Goal: Task Accomplishment & Management: Use online tool/utility

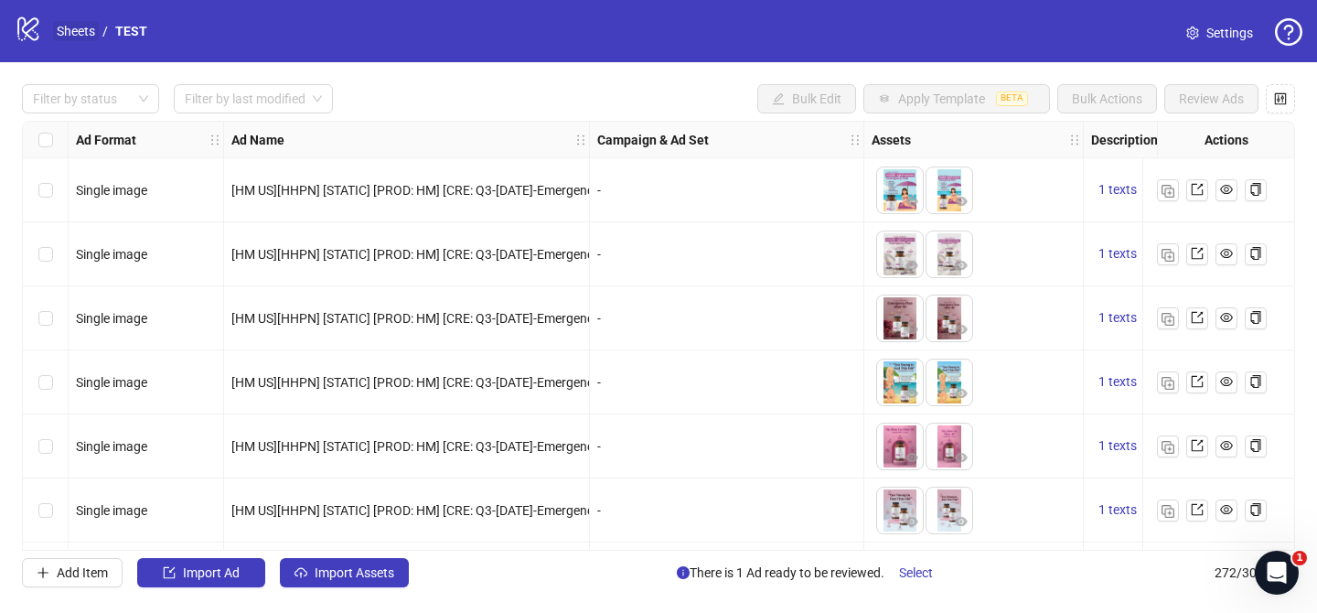
click at [81, 38] on link "Sheets" at bounding box center [76, 31] width 46 height 20
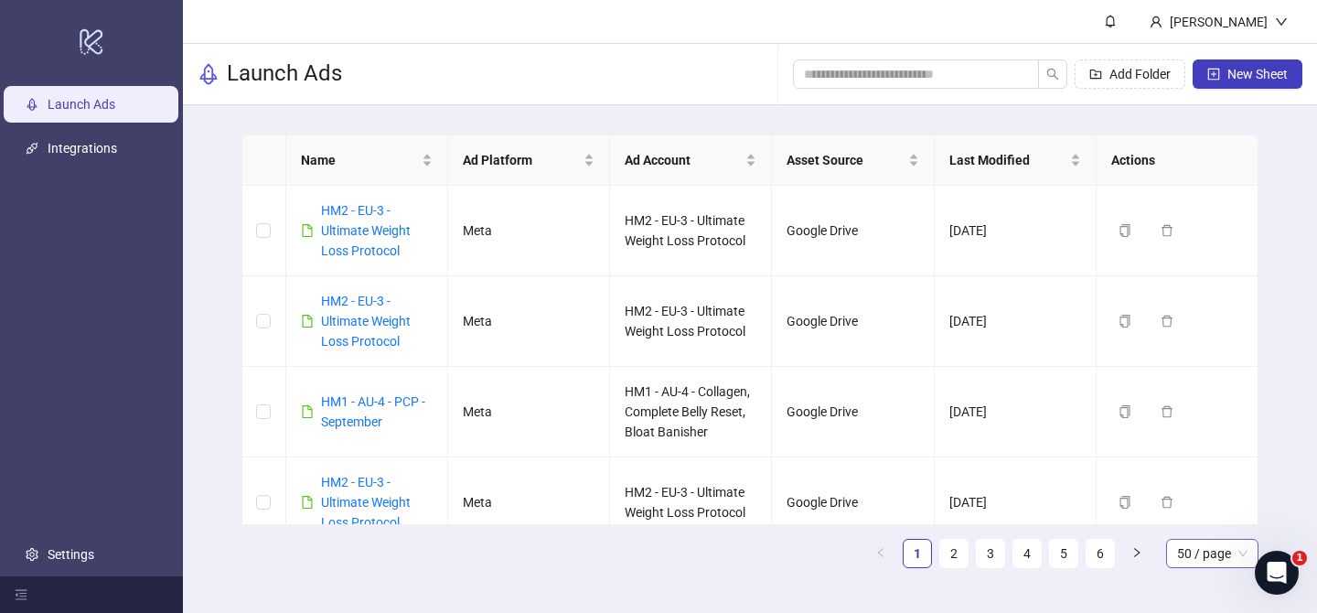
click at [1194, 541] on span "50 / page" at bounding box center [1212, 553] width 70 height 27
click at [1227, 514] on div "100 / page" at bounding box center [1212, 517] width 63 height 20
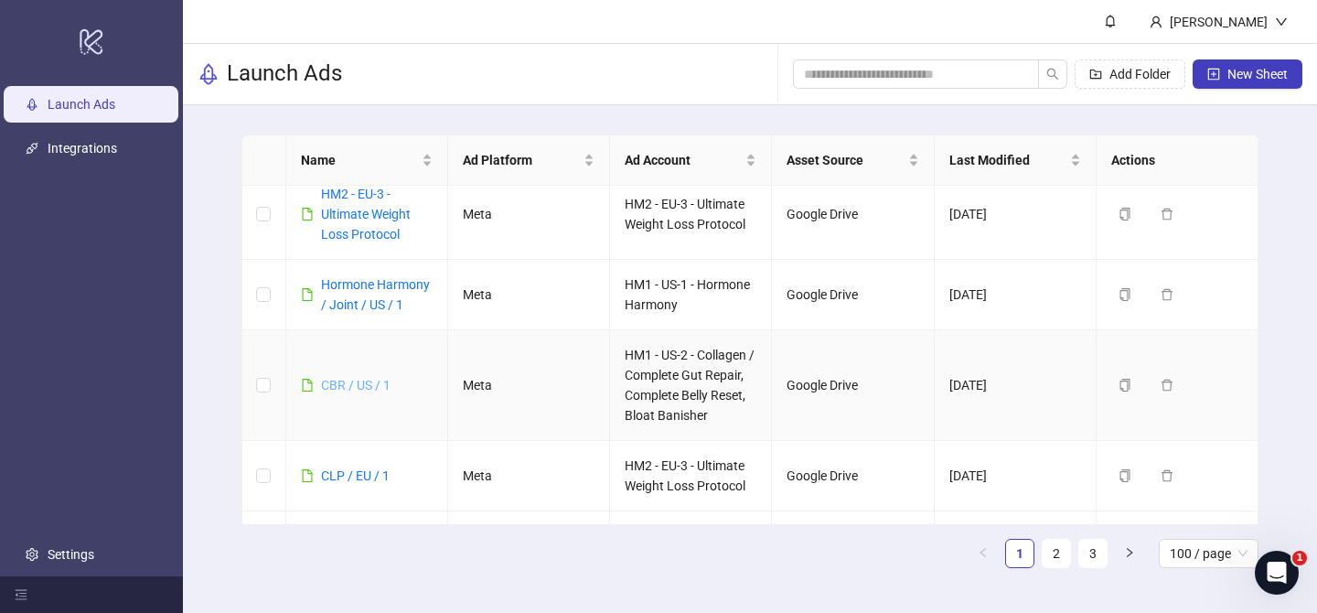
click at [360, 387] on link "CBR / US / 1" at bounding box center [356, 385] width 70 height 15
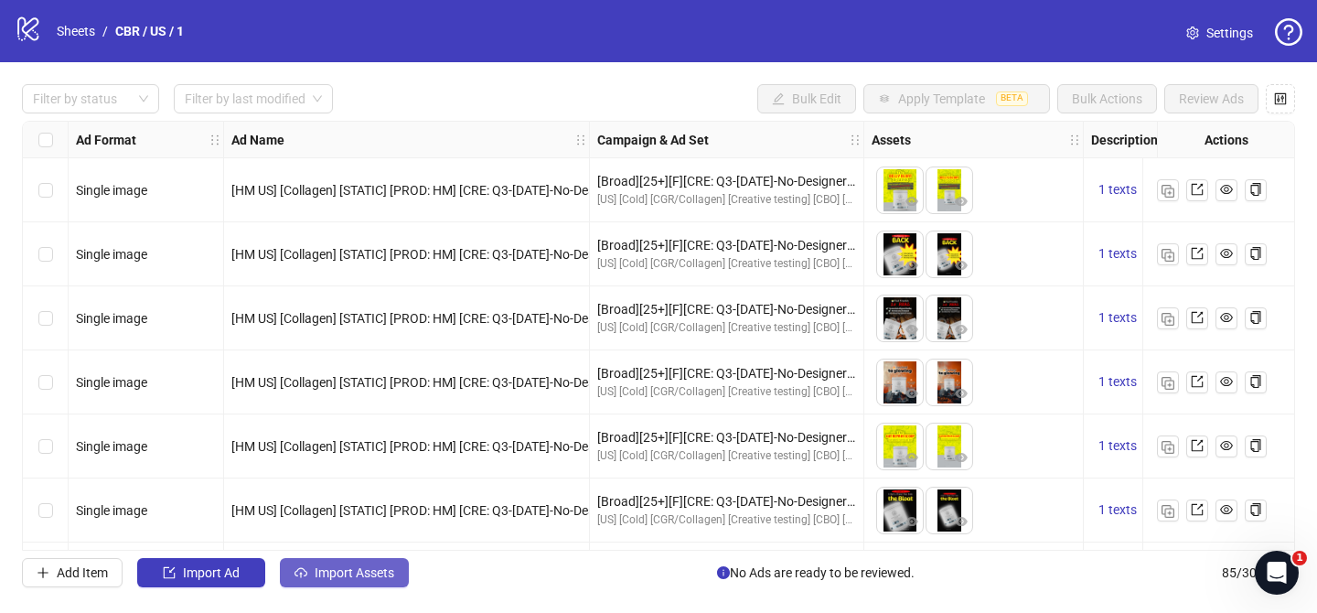
click at [380, 562] on button "Import Assets" at bounding box center [344, 572] width 129 height 29
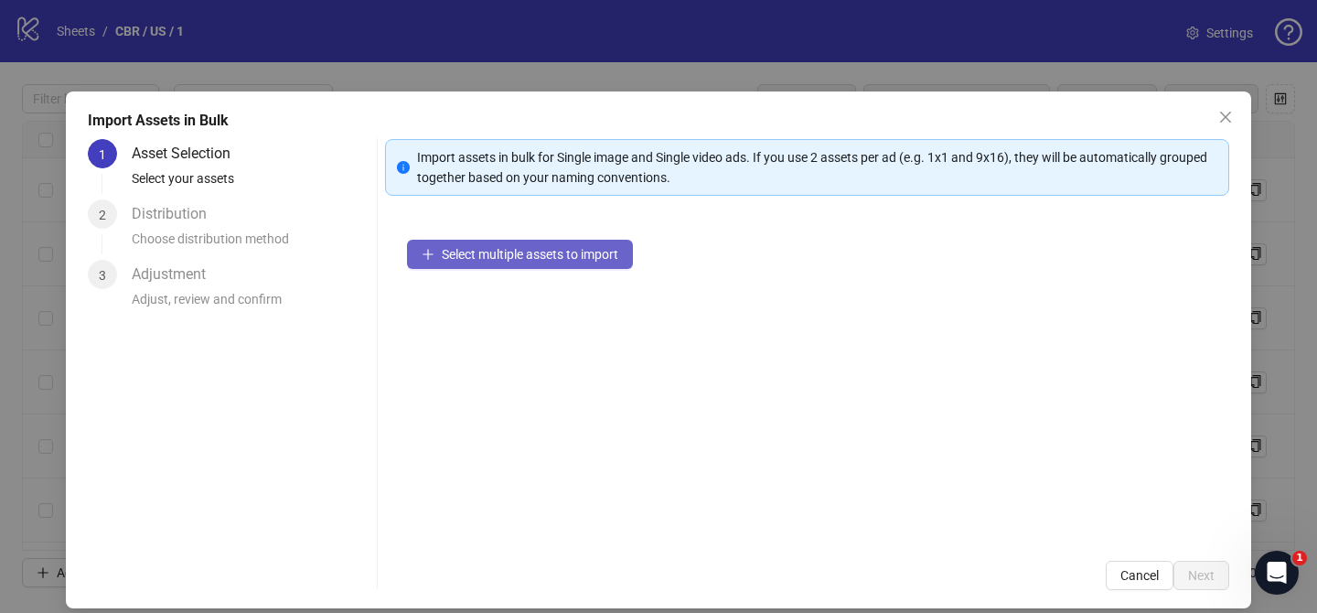
click at [558, 264] on button "Select multiple assets to import" at bounding box center [520, 254] width 226 height 29
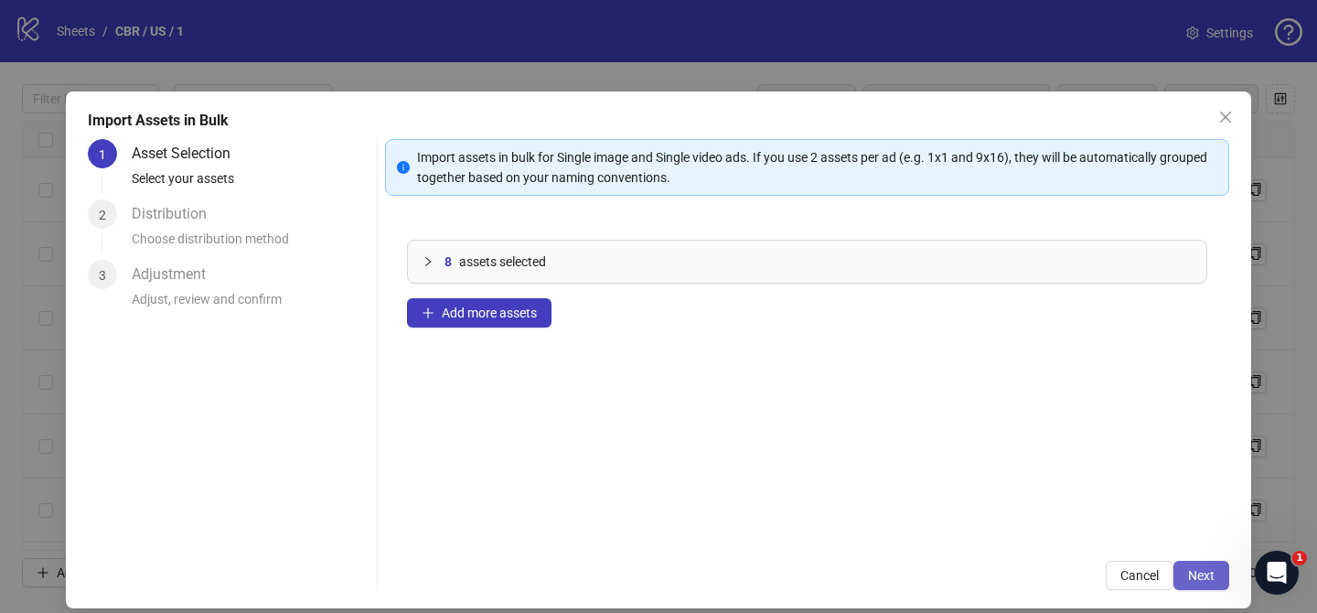
click at [1208, 575] on span "Next" at bounding box center [1201, 575] width 27 height 15
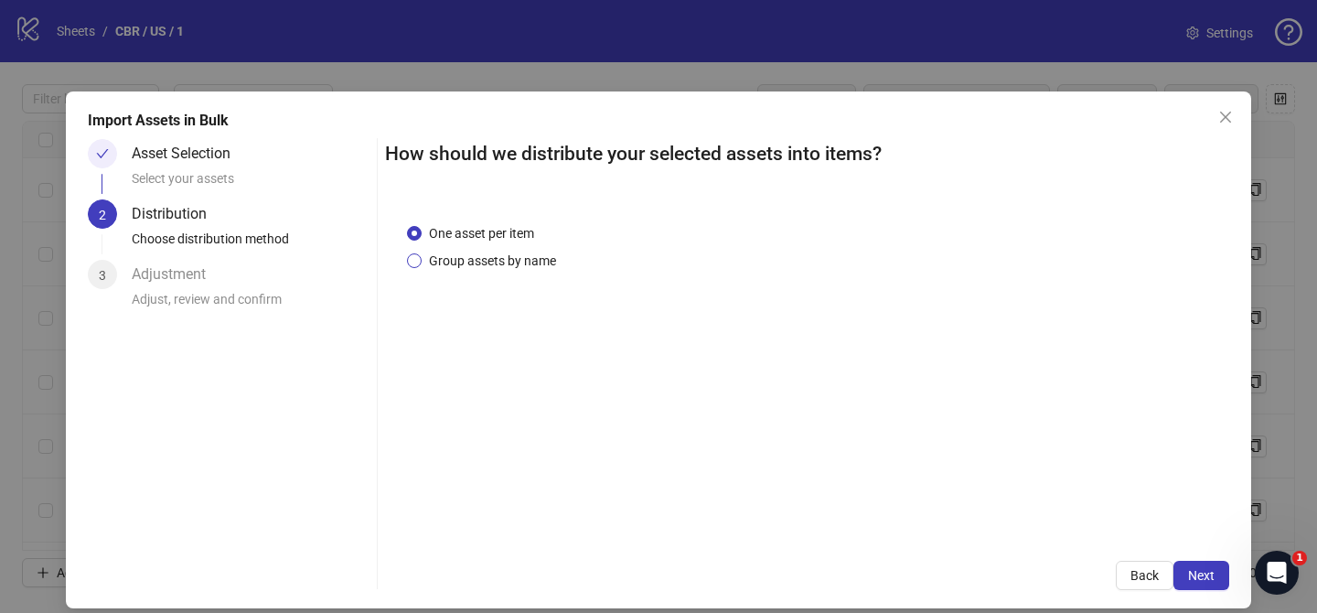
click at [486, 263] on span "Group assets by name" at bounding box center [493, 261] width 142 height 20
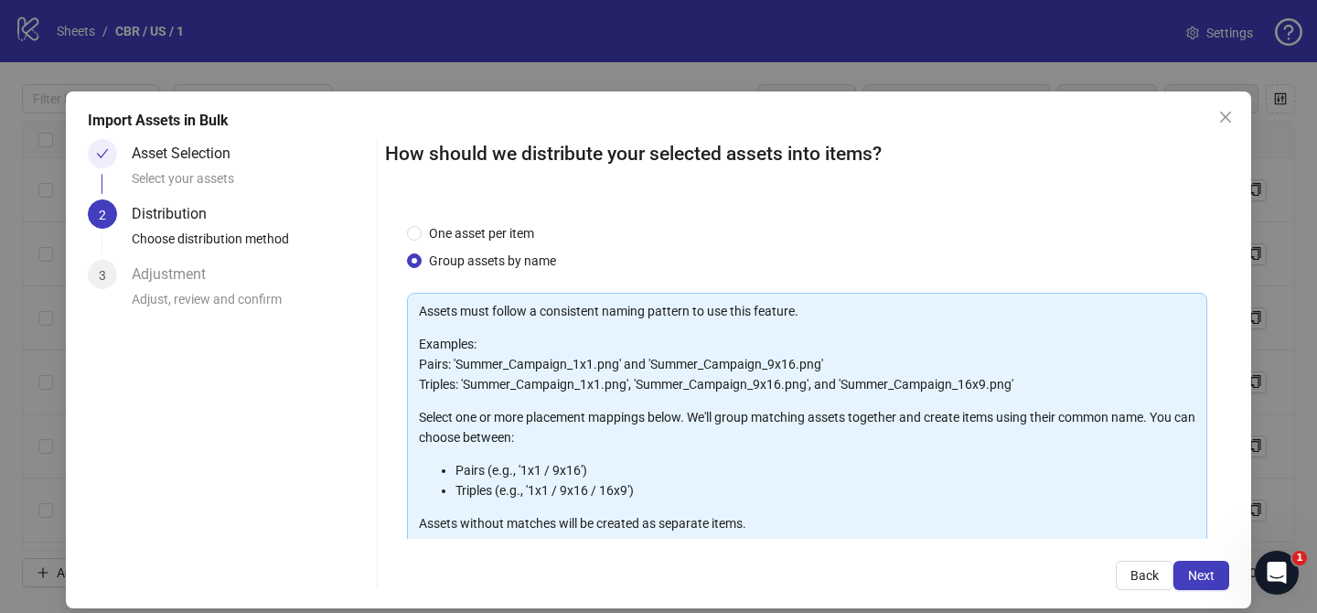
scroll to position [198, 0]
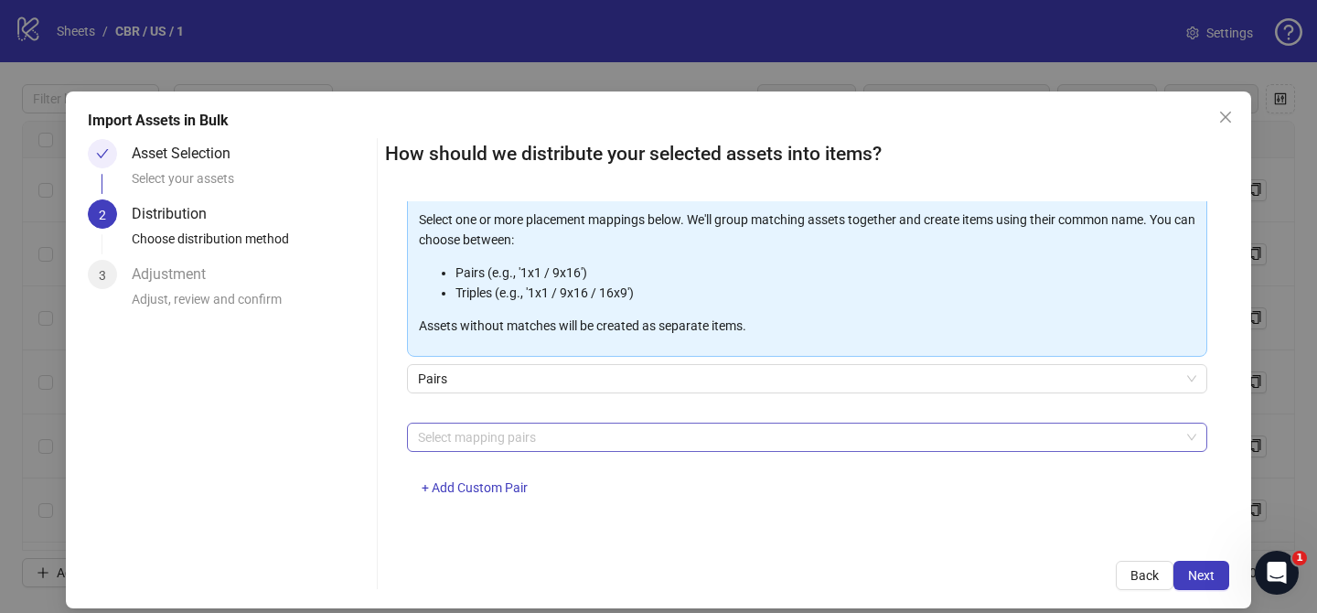
click at [539, 425] on div at bounding box center [798, 437] width 774 height 26
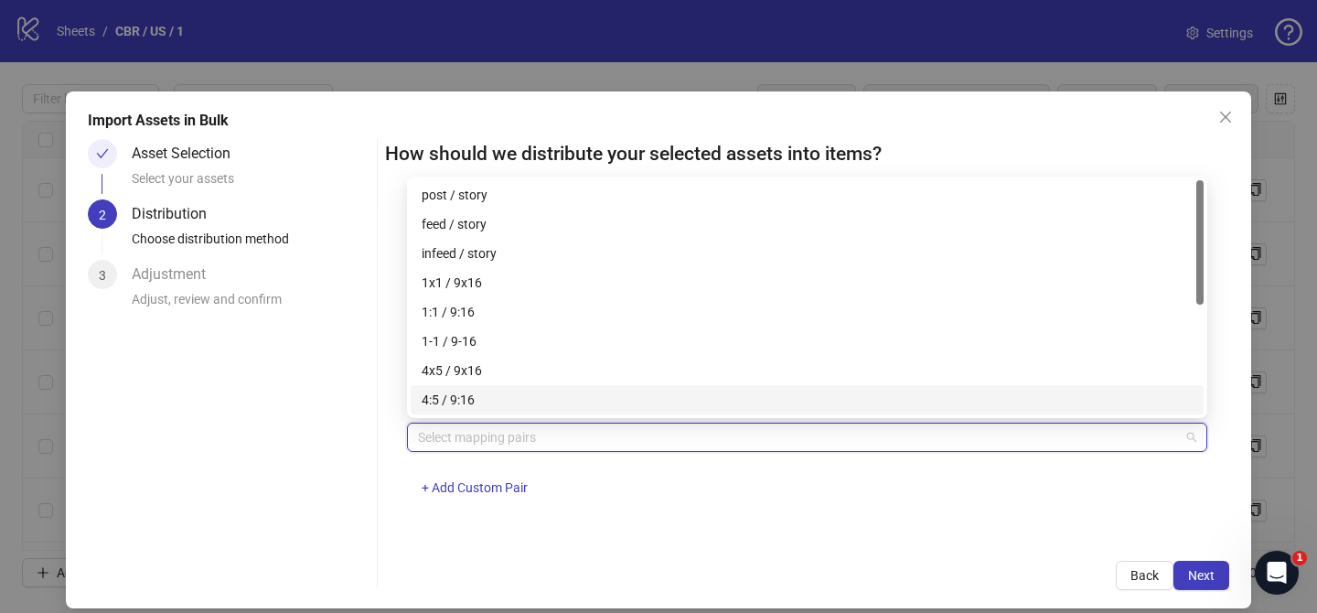
click at [541, 371] on div "4x5 / 9x16" at bounding box center [807, 370] width 771 height 20
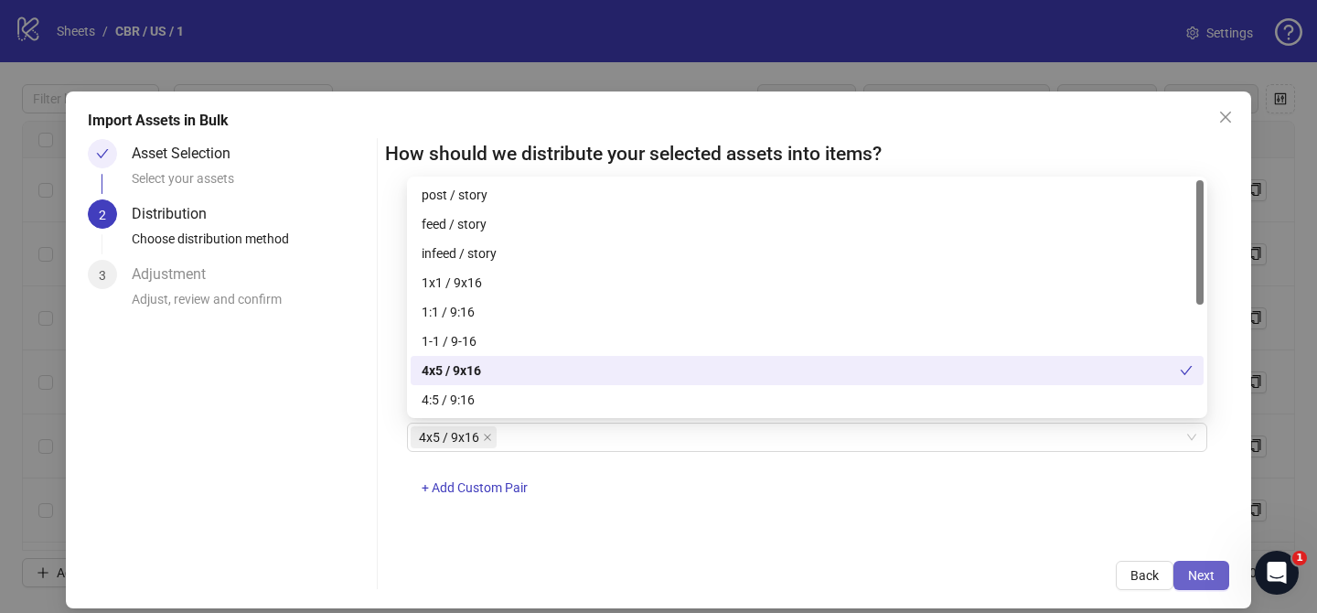
click at [1201, 576] on span "Next" at bounding box center [1201, 575] width 27 height 15
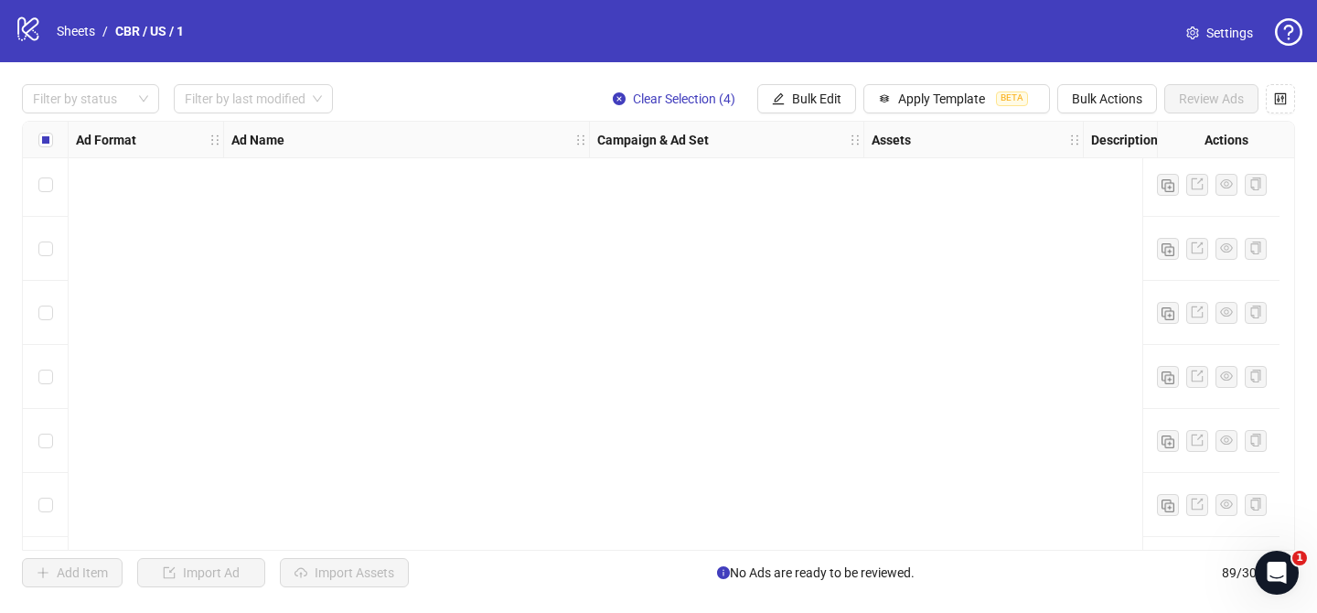
scroll to position [5315, 0]
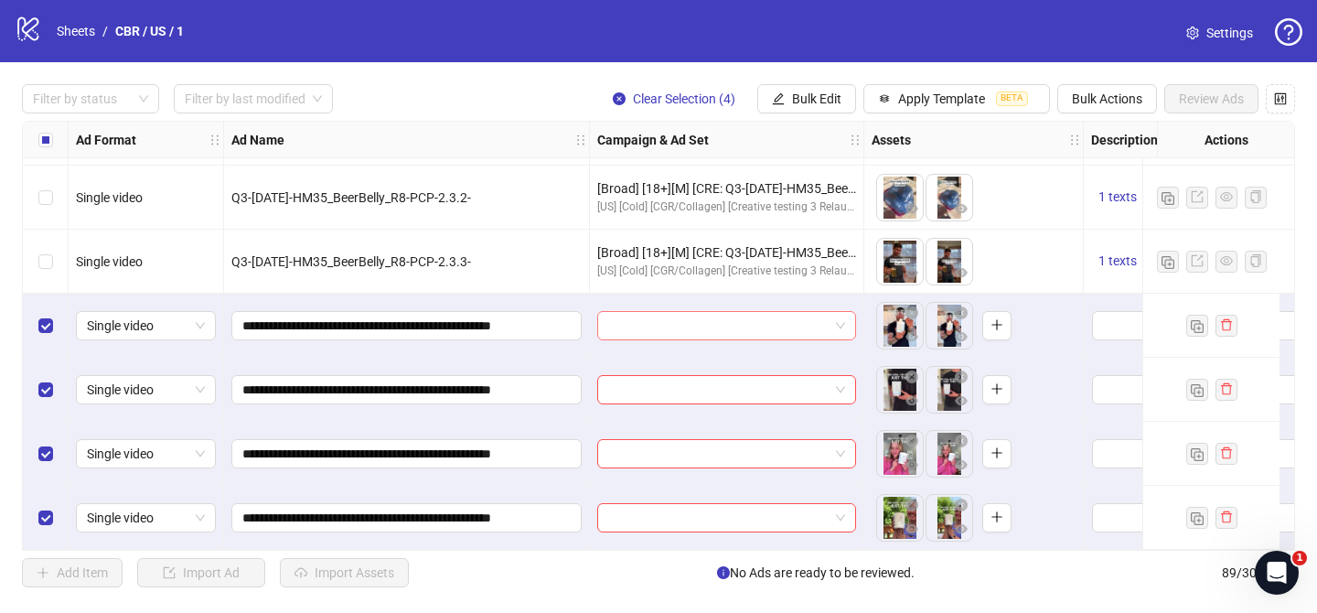
click at [657, 326] on input "search" at bounding box center [718, 325] width 220 height 27
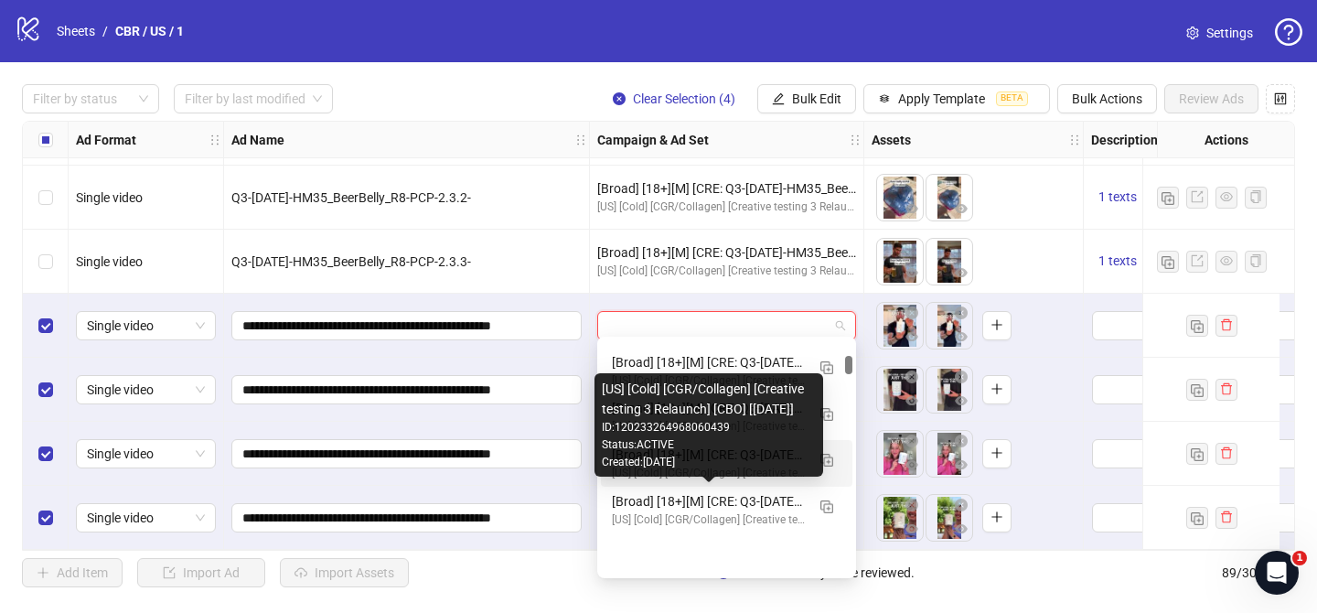
scroll to position [694, 0]
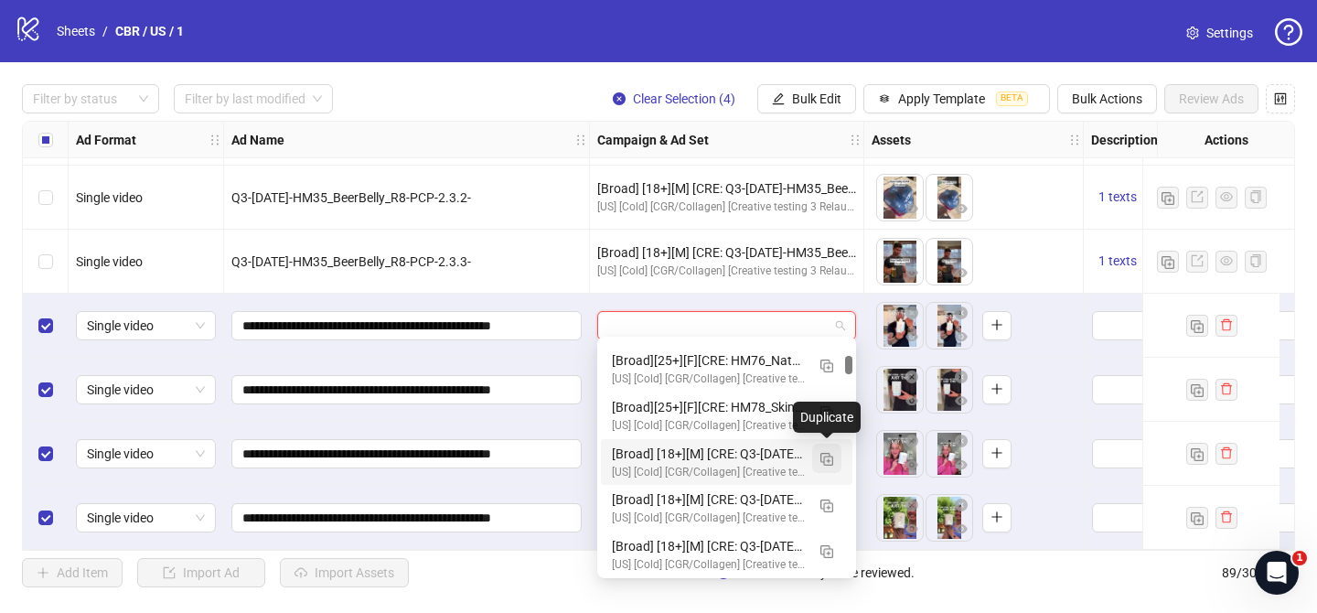
click at [825, 457] on img "button" at bounding box center [827, 459] width 13 height 13
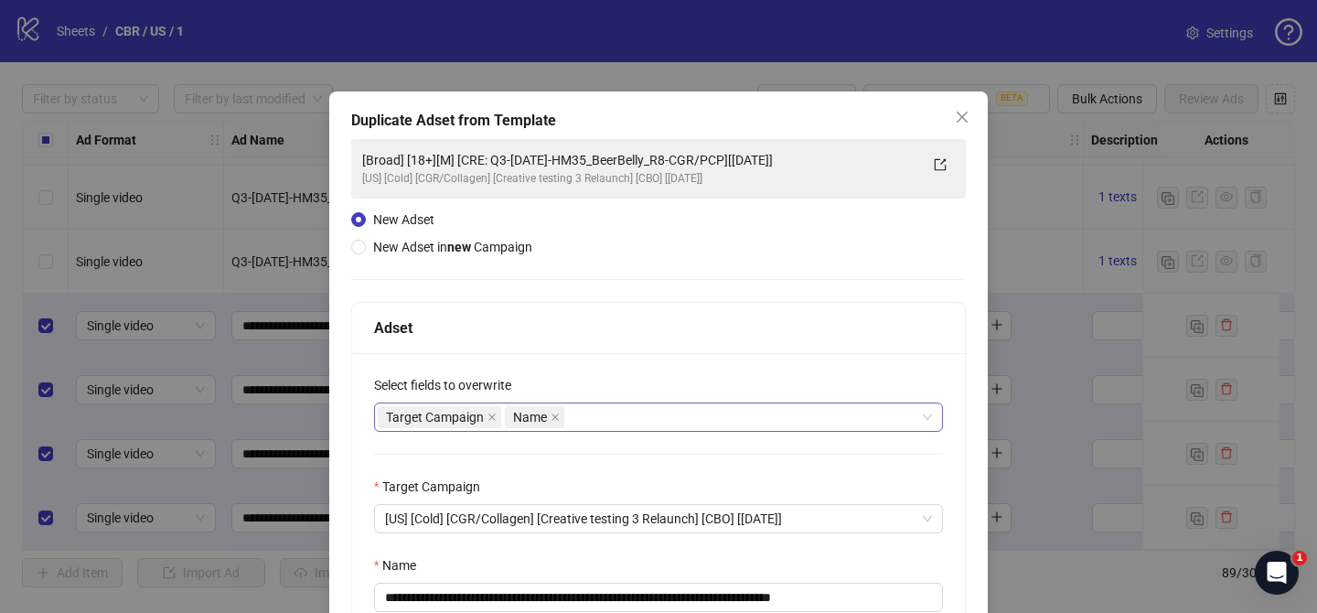
scroll to position [93, 0]
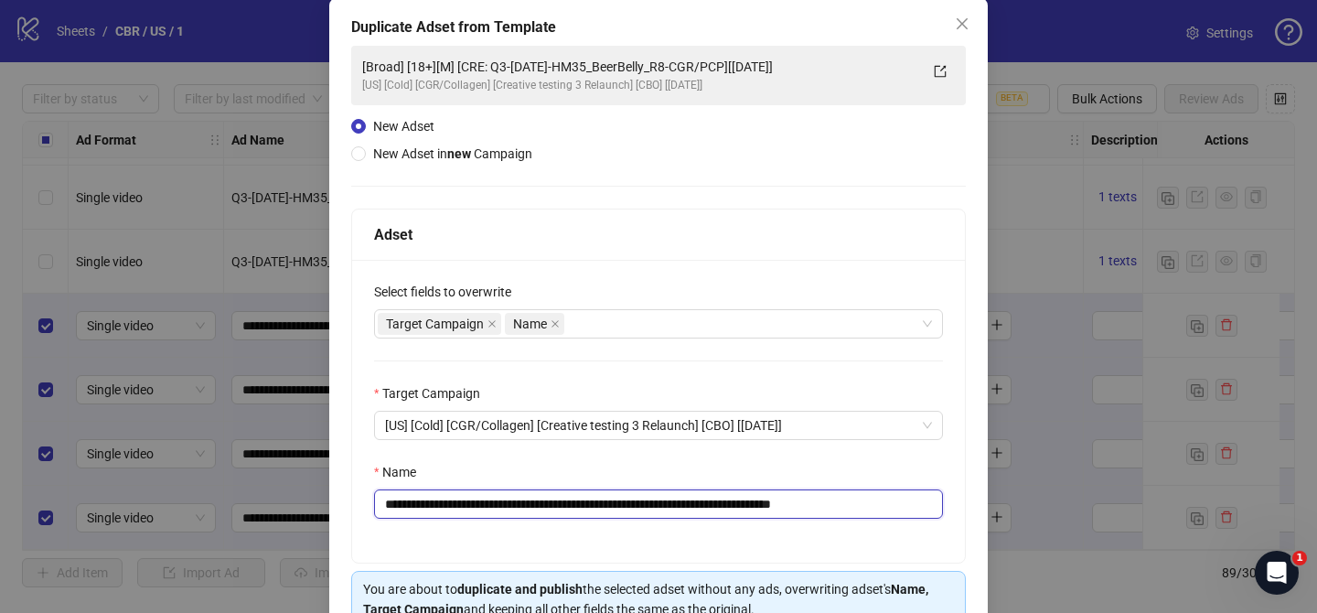
drag, startPoint x: 511, startPoint y: 501, endPoint x: 777, endPoint y: 498, distance: 265.3
click at [777, 498] on input "**********" at bounding box center [658, 503] width 569 height 29
paste input "**********"
click at [863, 504] on input "**********" at bounding box center [658, 503] width 569 height 29
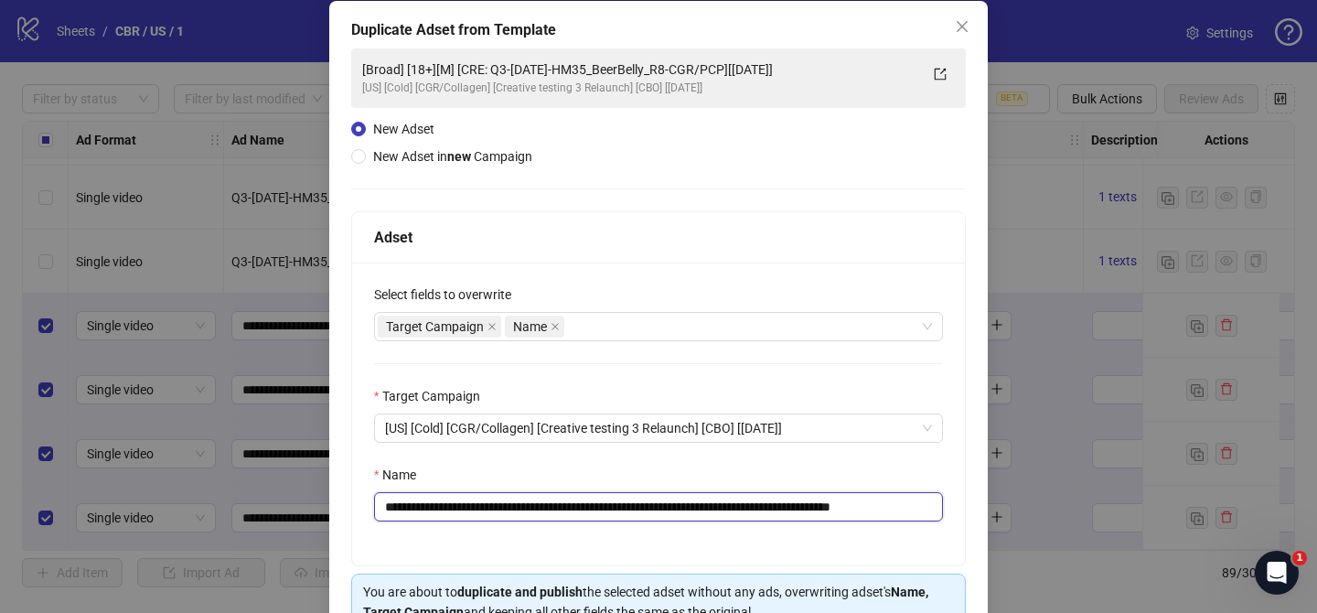
scroll to position [0, 32]
drag, startPoint x: 894, startPoint y: 509, endPoint x: 940, endPoint y: 509, distance: 45.7
click at [940, 509] on input "**********" at bounding box center [658, 506] width 569 height 29
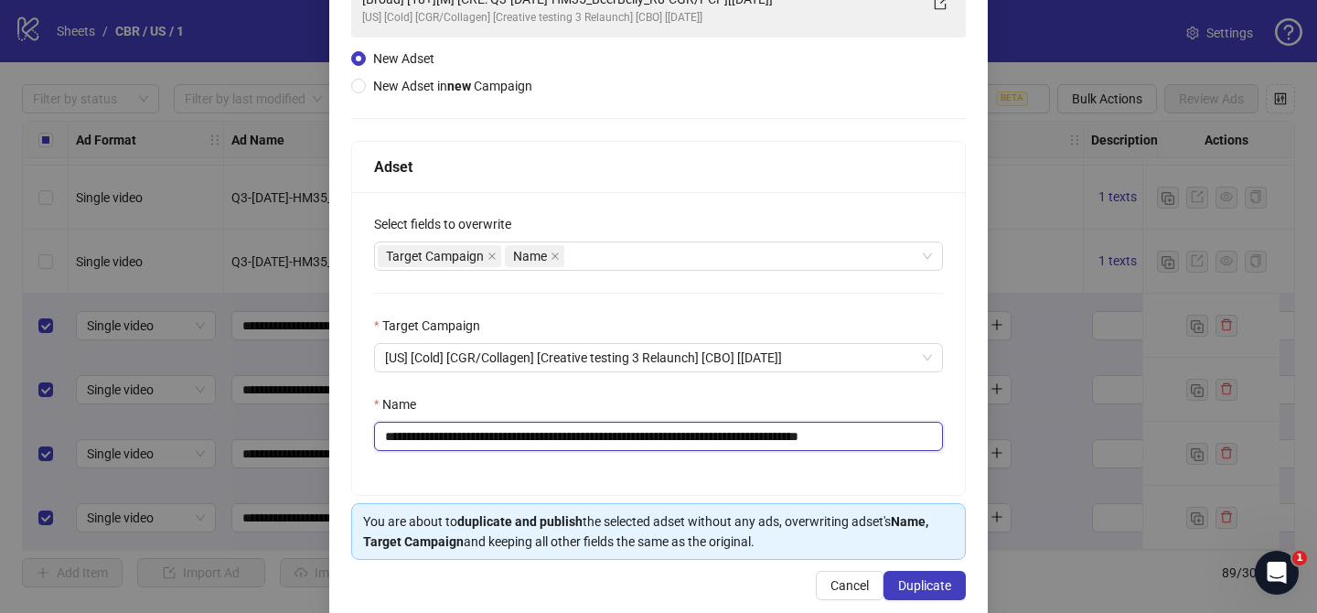
scroll to position [166, 0]
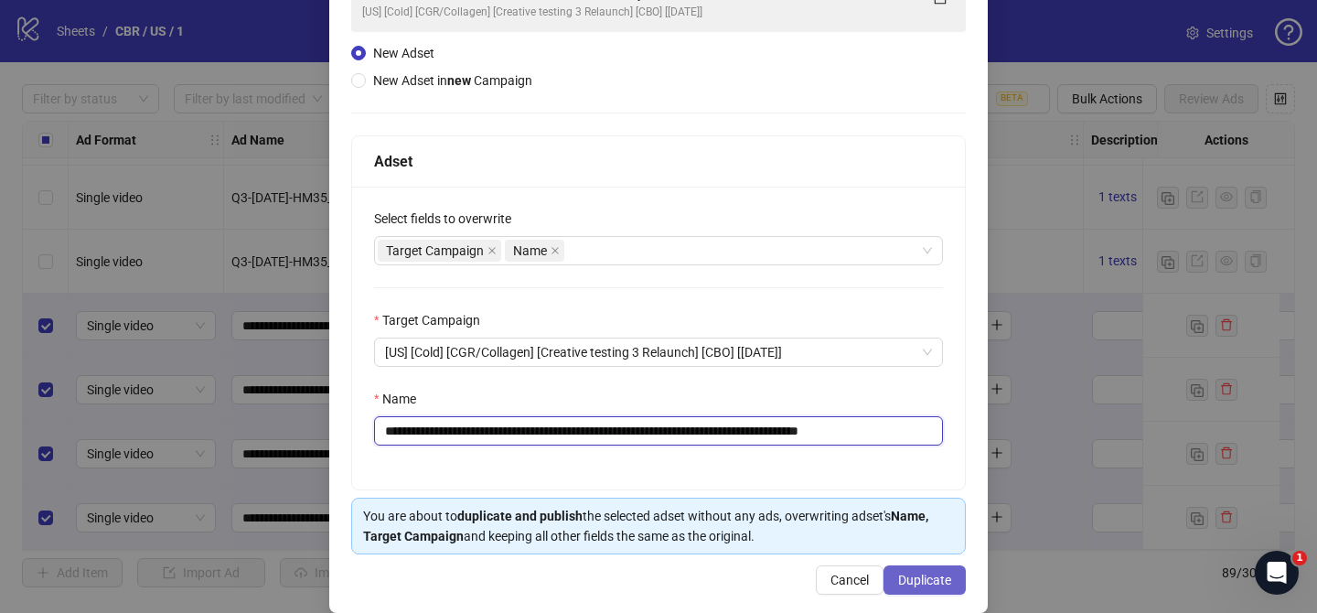
type input "**********"
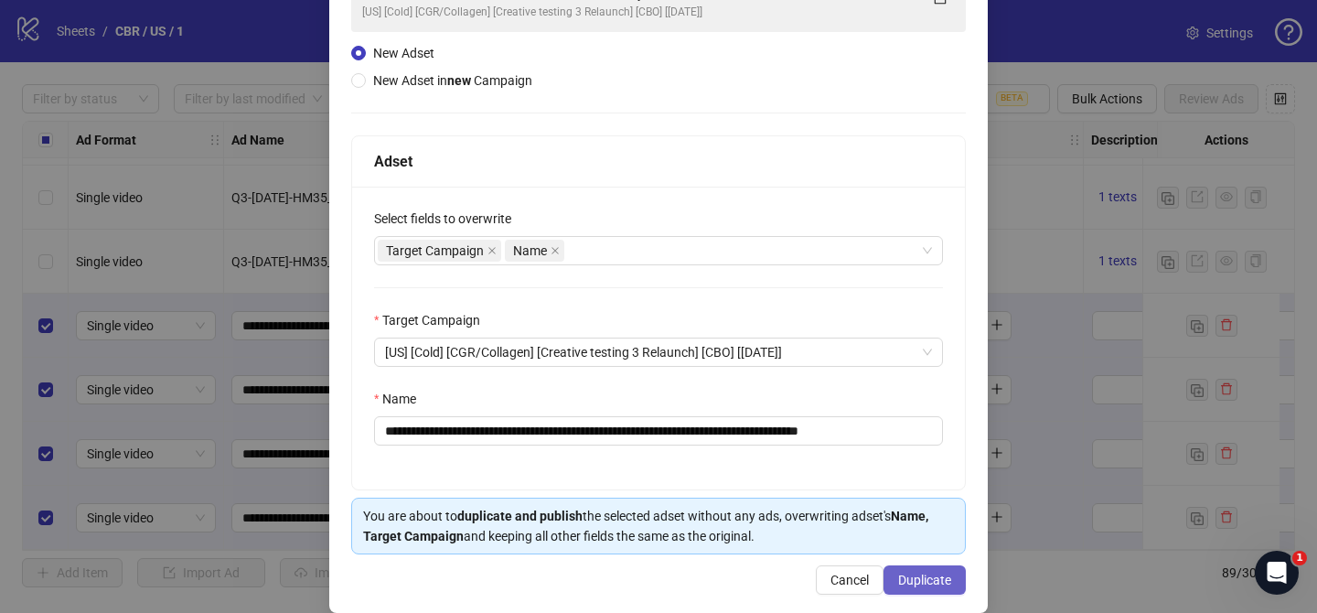
click at [931, 579] on span "Duplicate" at bounding box center [924, 580] width 53 height 15
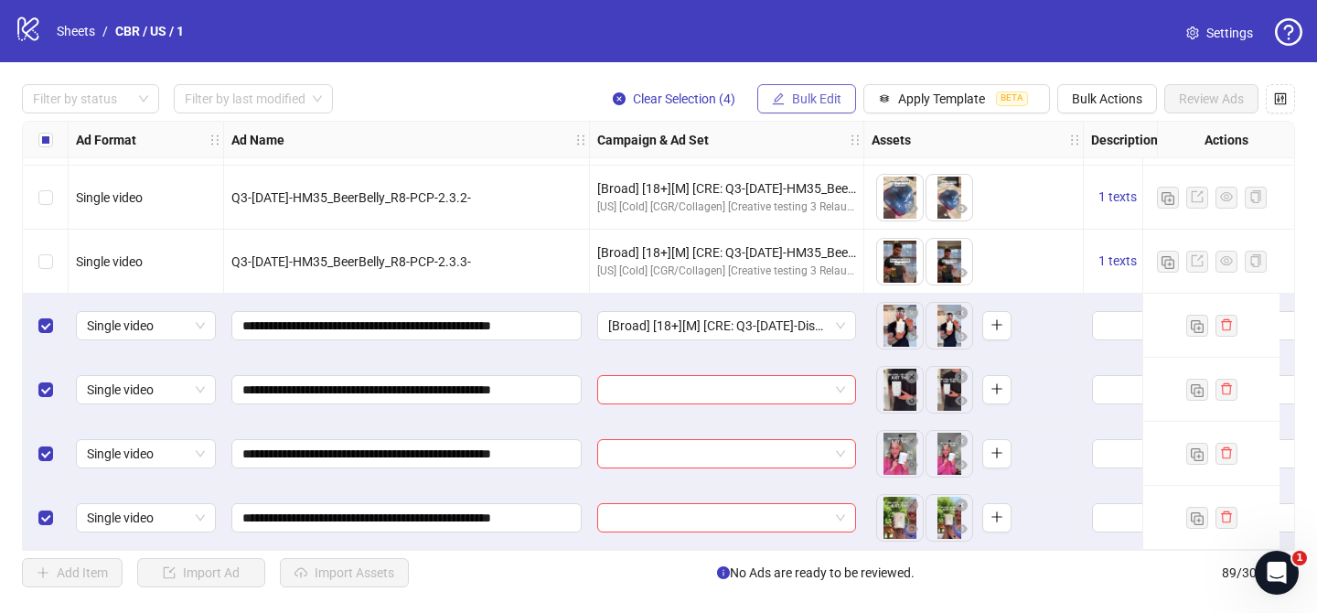
click at [772, 106] on span "button" at bounding box center [778, 98] width 13 height 15
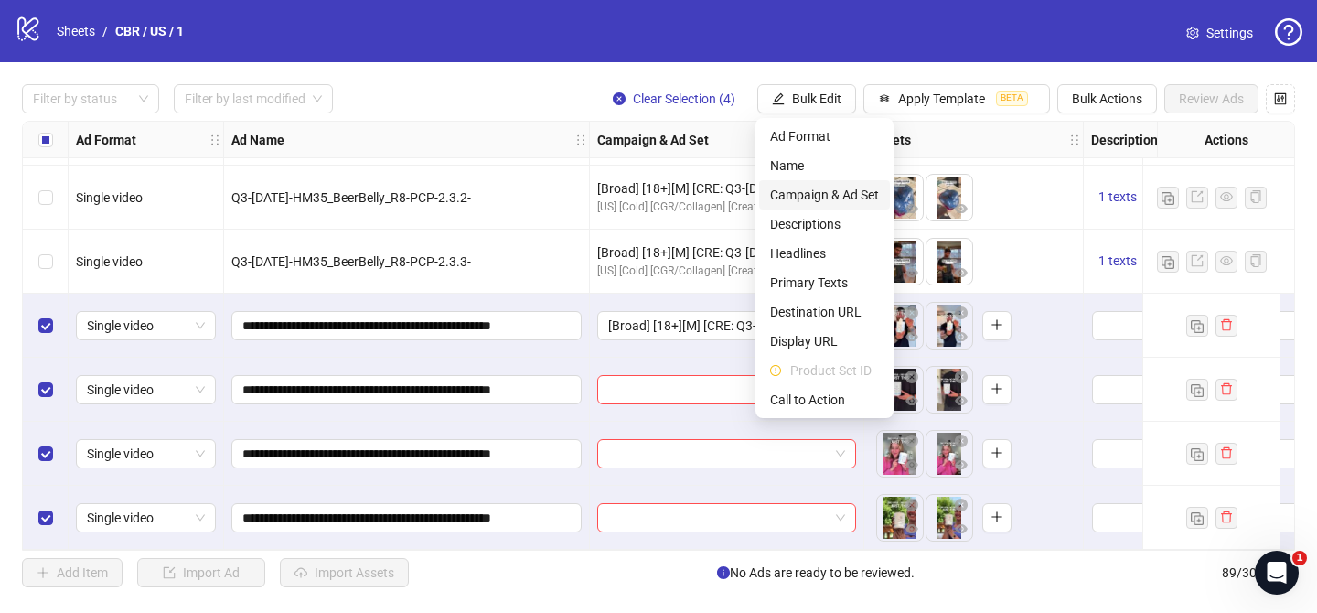
click at [806, 186] on span "Campaign & Ad Set" at bounding box center [824, 195] width 109 height 20
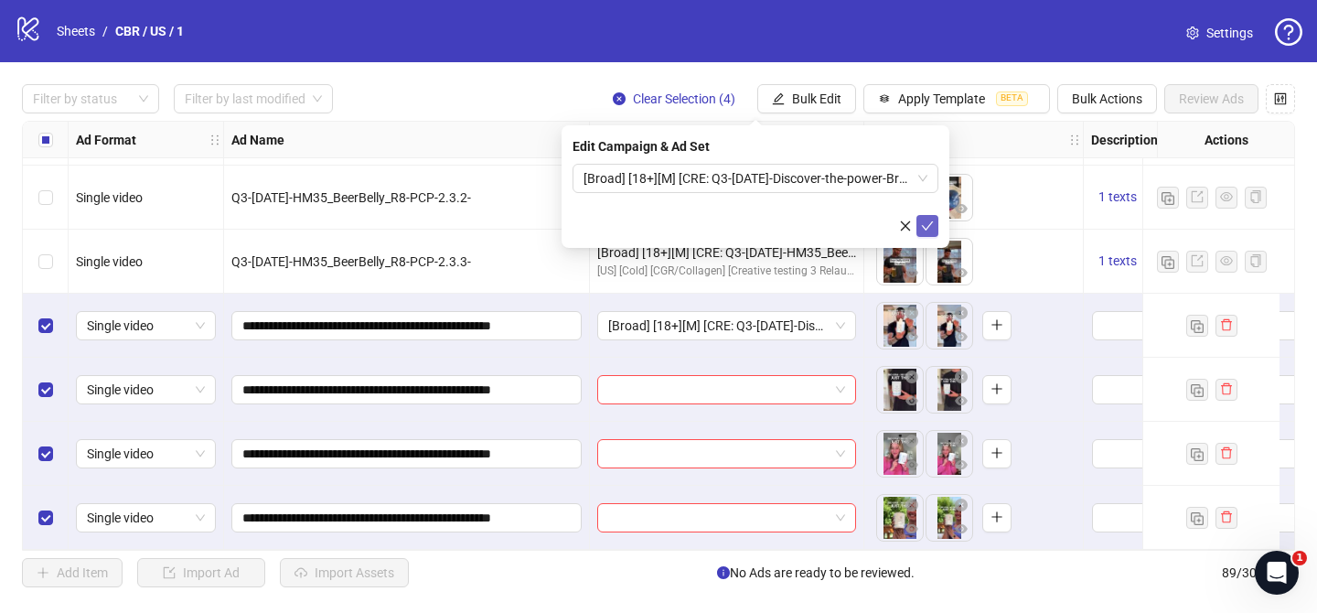
click at [929, 232] on span "submit" at bounding box center [927, 226] width 13 height 15
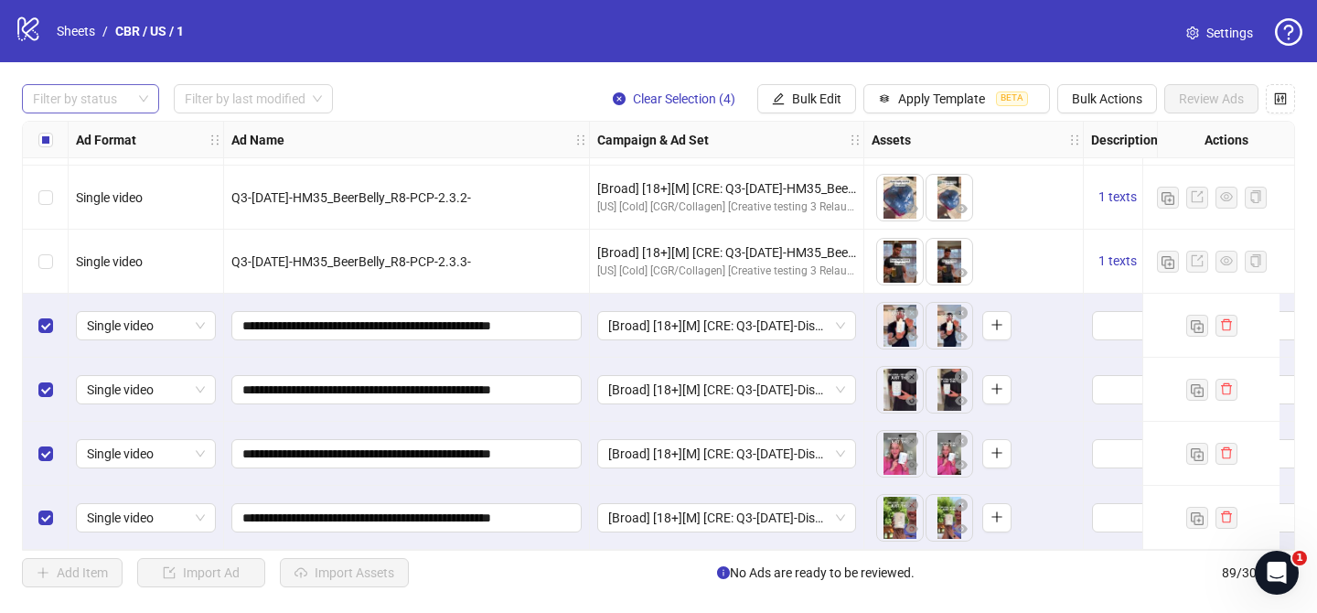
click at [111, 106] on div at bounding box center [81, 99] width 111 height 26
click at [104, 154] on div "Launched" at bounding box center [91, 165] width 130 height 29
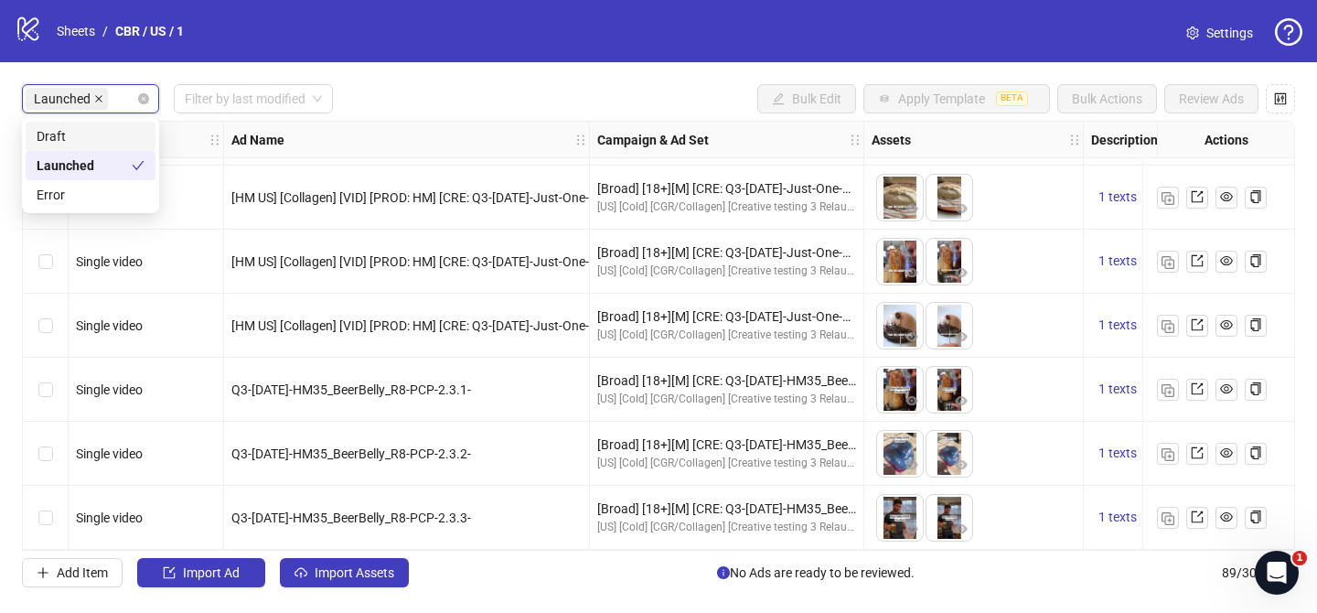
click at [100, 101] on icon "close" at bounding box center [98, 98] width 9 height 9
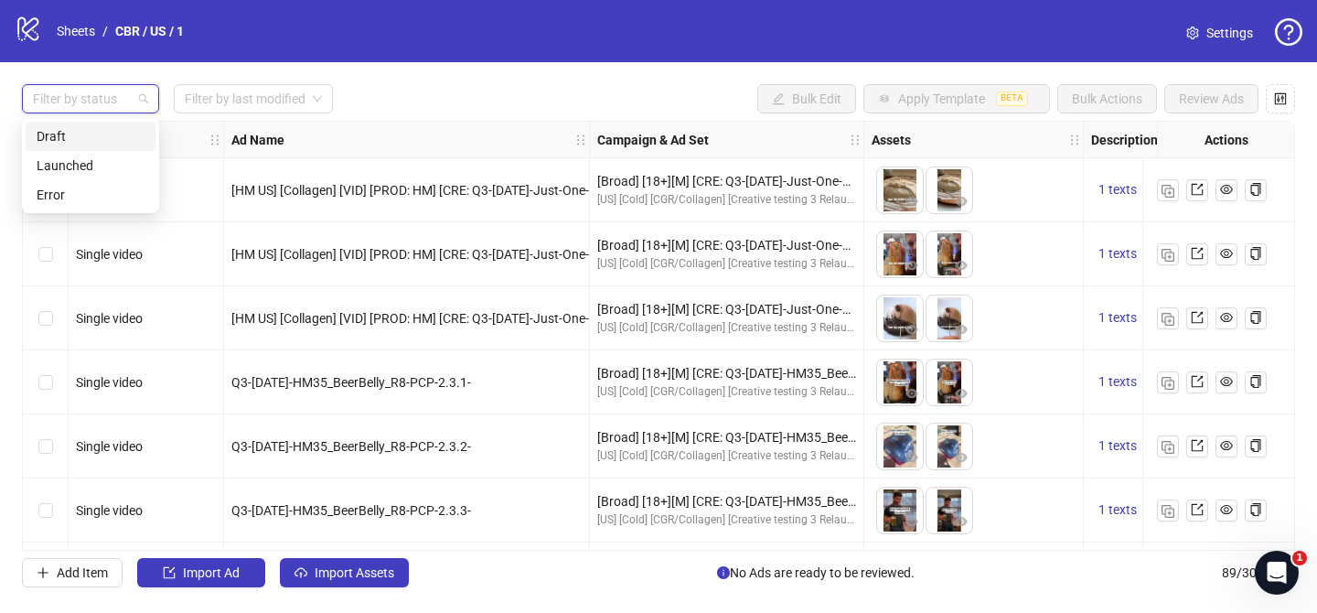
click at [94, 99] on div at bounding box center [81, 99] width 111 height 26
click at [91, 91] on div at bounding box center [81, 99] width 111 height 26
click at [81, 127] on div "Draft" at bounding box center [91, 136] width 108 height 20
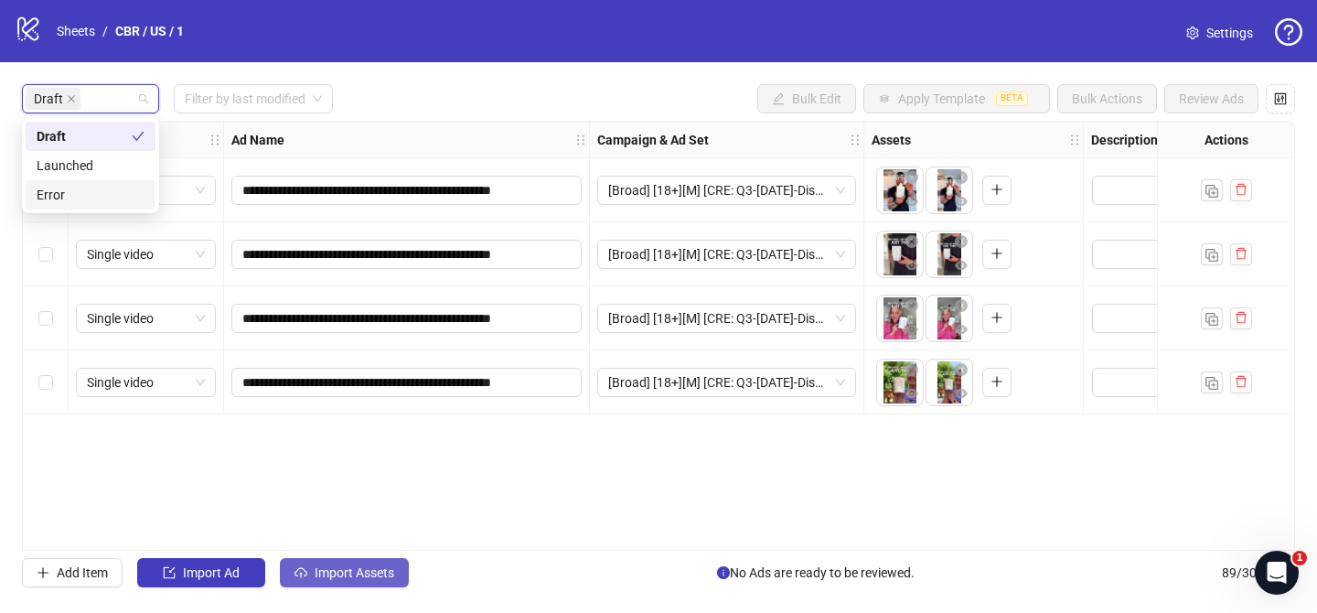
click at [358, 572] on span "Import Assets" at bounding box center [355, 572] width 80 height 15
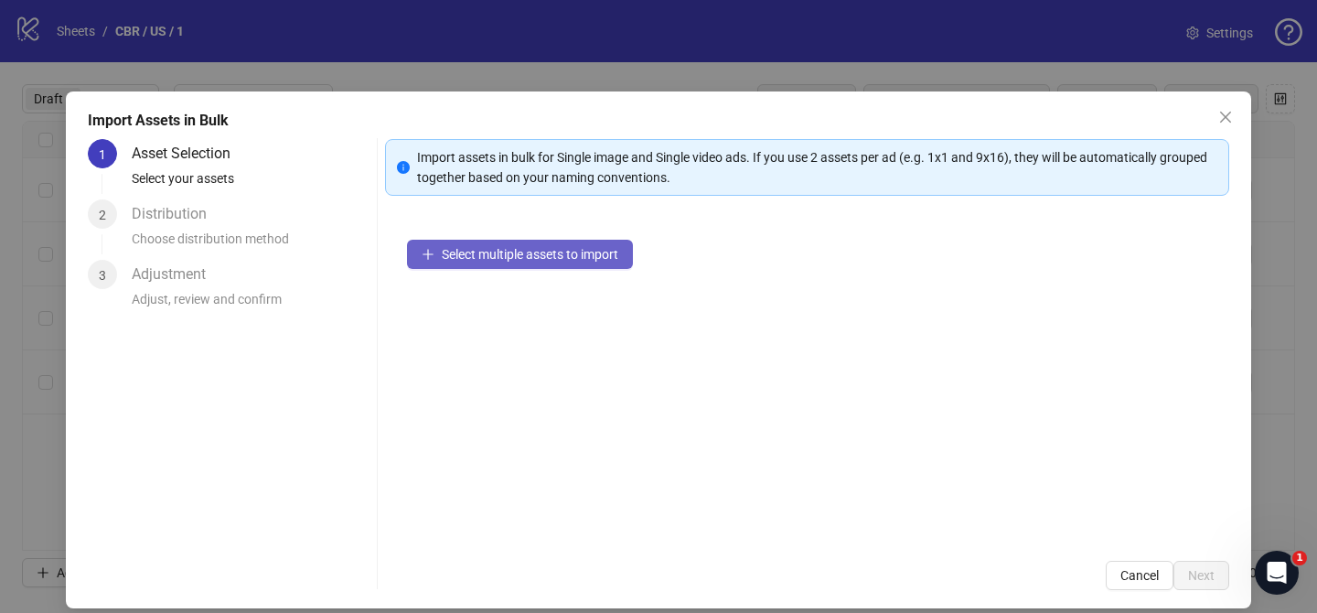
click at [601, 258] on span "Select multiple assets to import" at bounding box center [530, 254] width 177 height 15
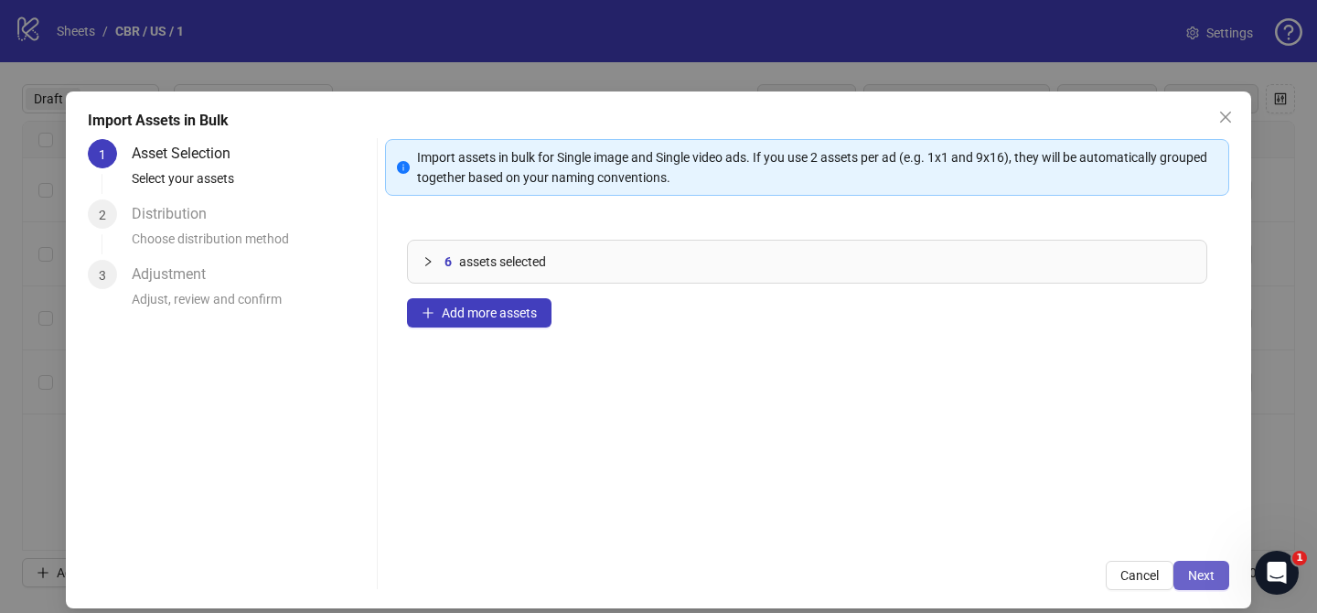
click at [1212, 575] on span "Next" at bounding box center [1201, 575] width 27 height 15
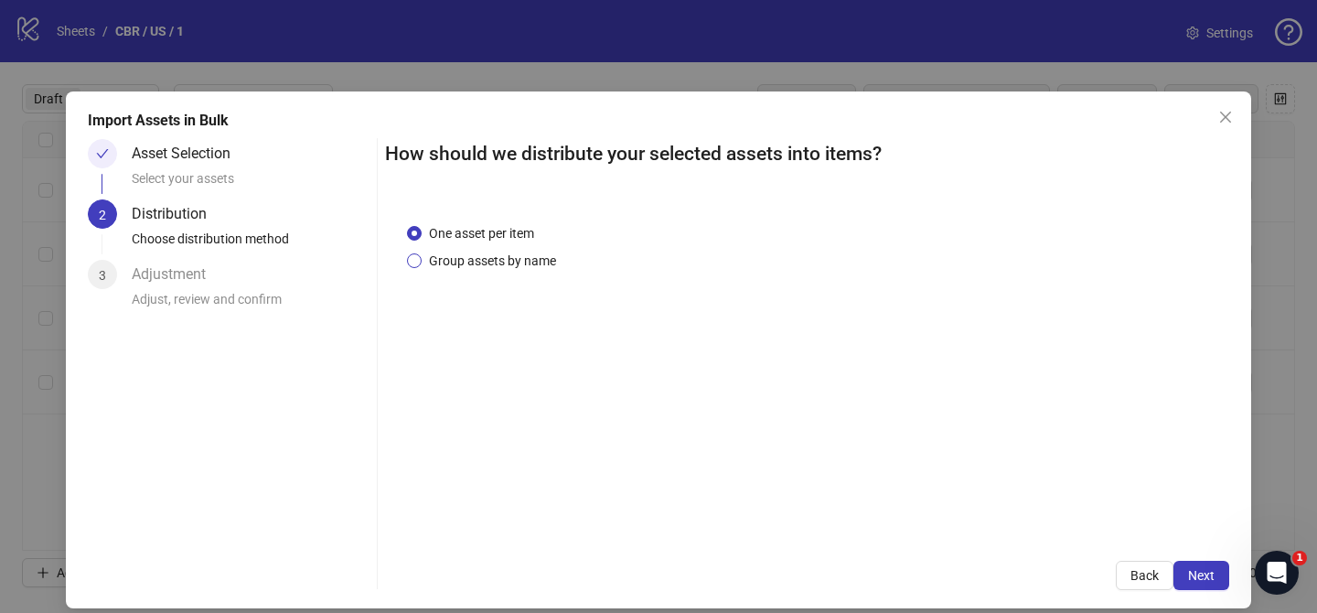
click at [542, 266] on span "Group assets by name" at bounding box center [493, 261] width 142 height 20
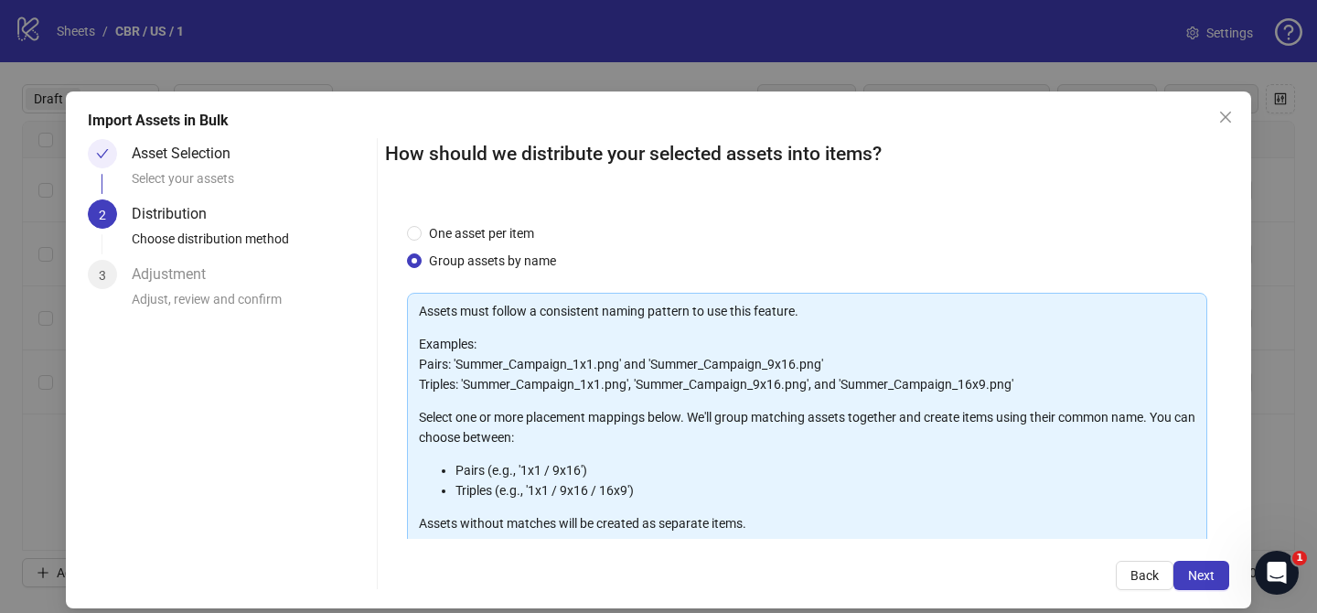
scroll to position [198, 0]
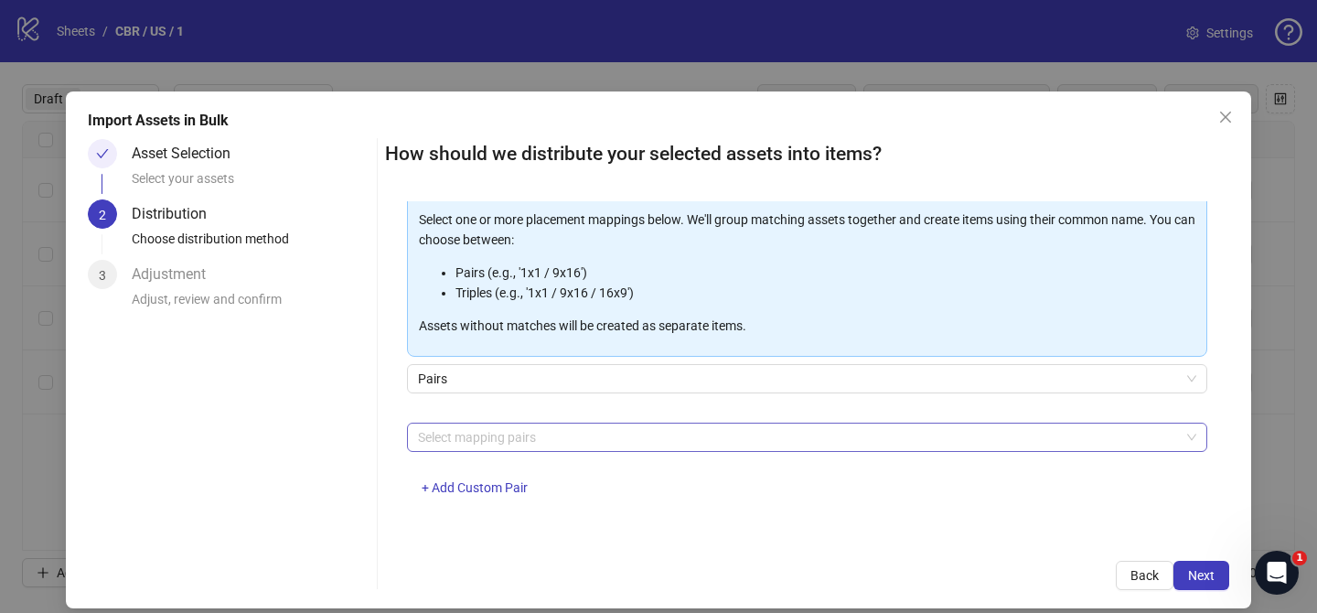
click at [552, 435] on div at bounding box center [798, 437] width 774 height 26
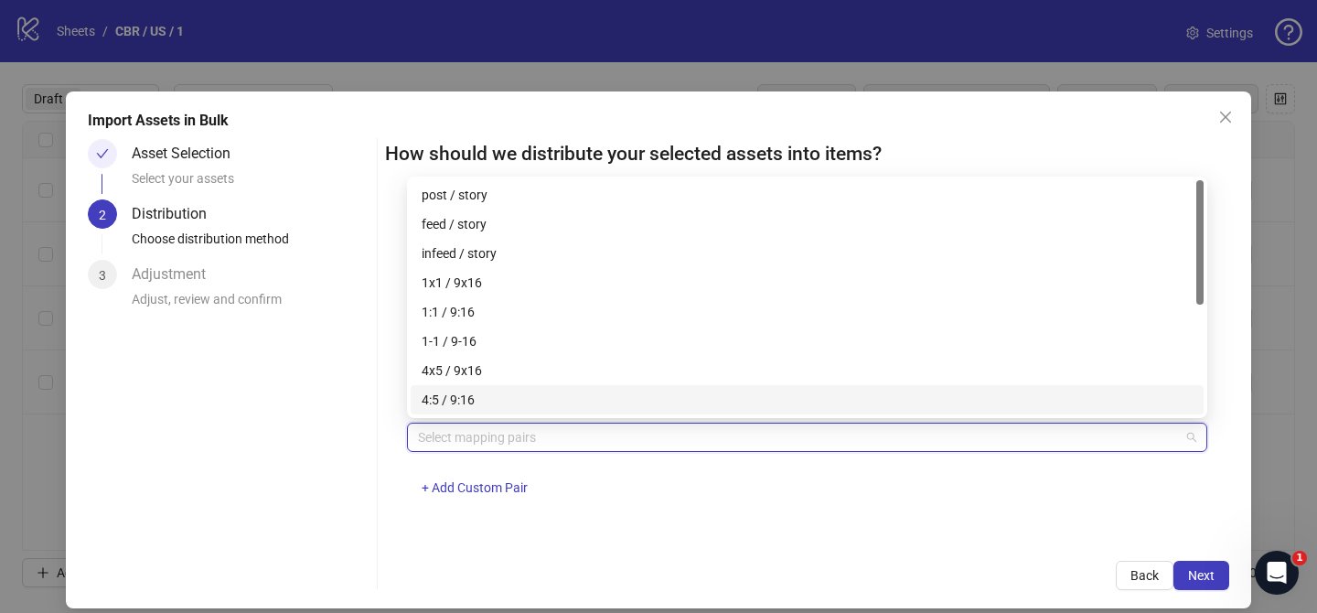
click at [512, 382] on div "4x5 / 9x16" at bounding box center [807, 370] width 793 height 29
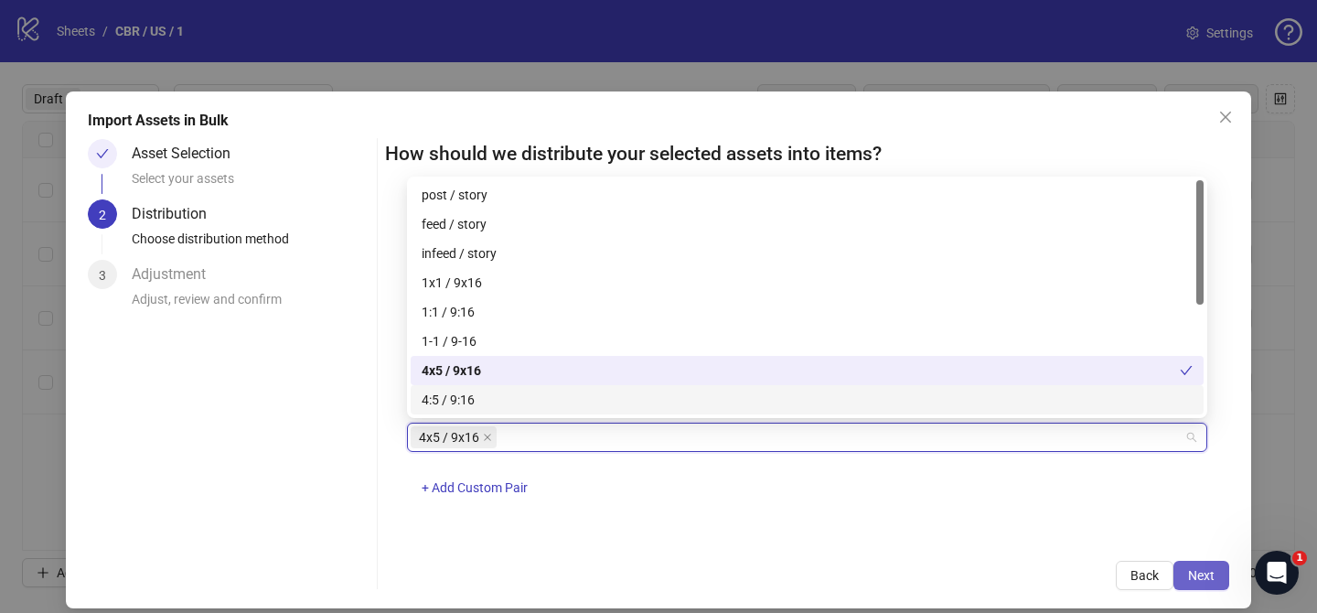
click at [1214, 568] on span "Next" at bounding box center [1201, 575] width 27 height 15
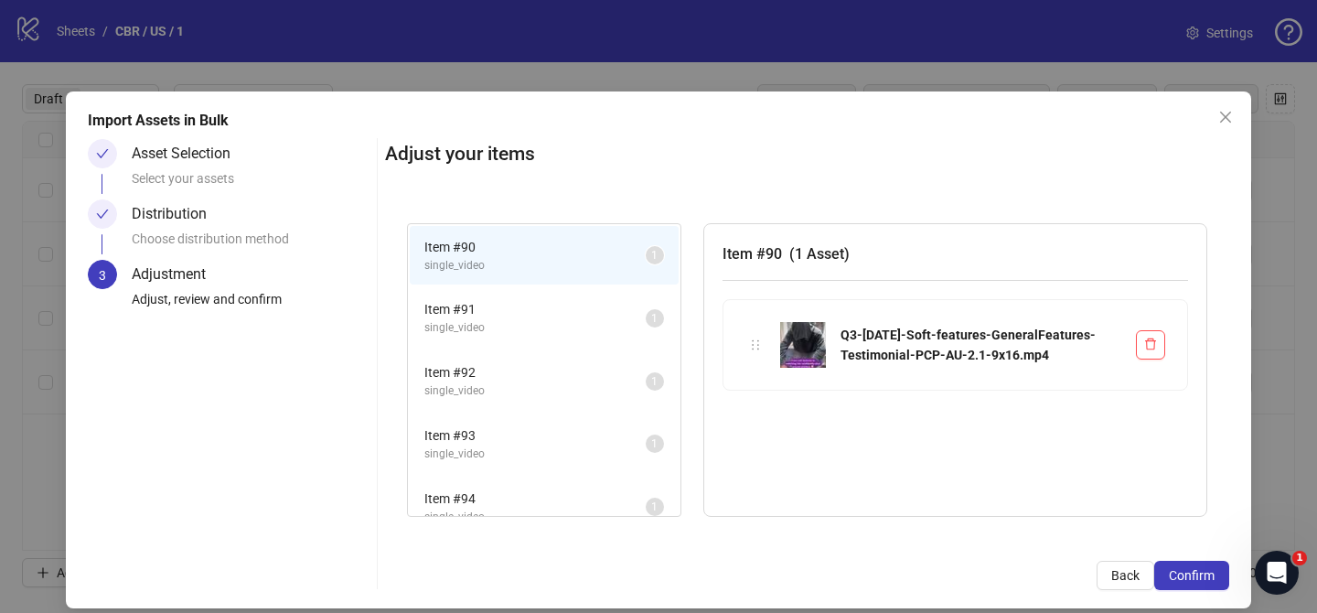
click at [1214, 568] on span "Confirm" at bounding box center [1192, 575] width 46 height 15
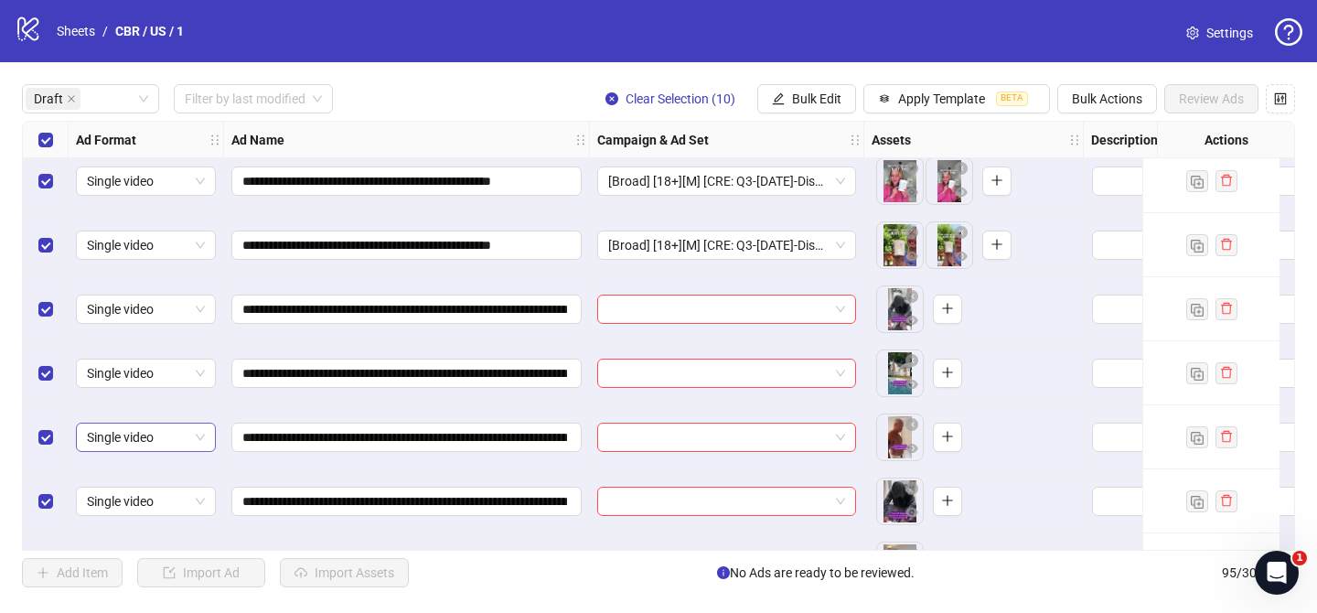
scroll to position [141, 0]
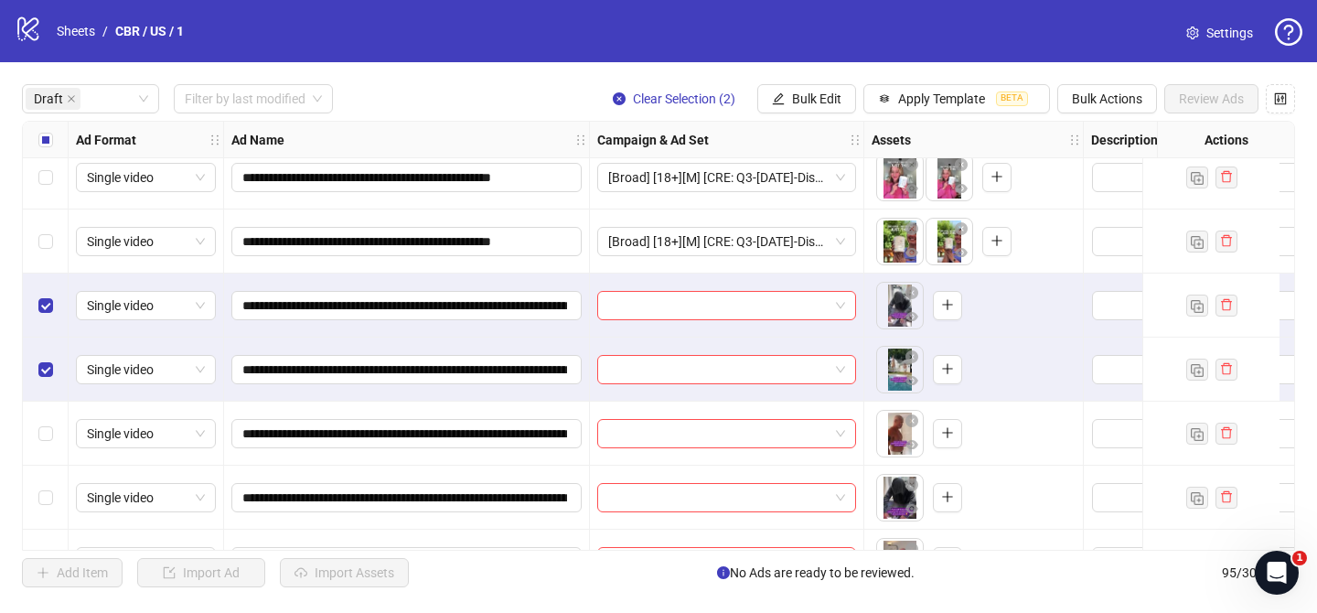
click at [42, 446] on div "Select row 7" at bounding box center [46, 434] width 46 height 64
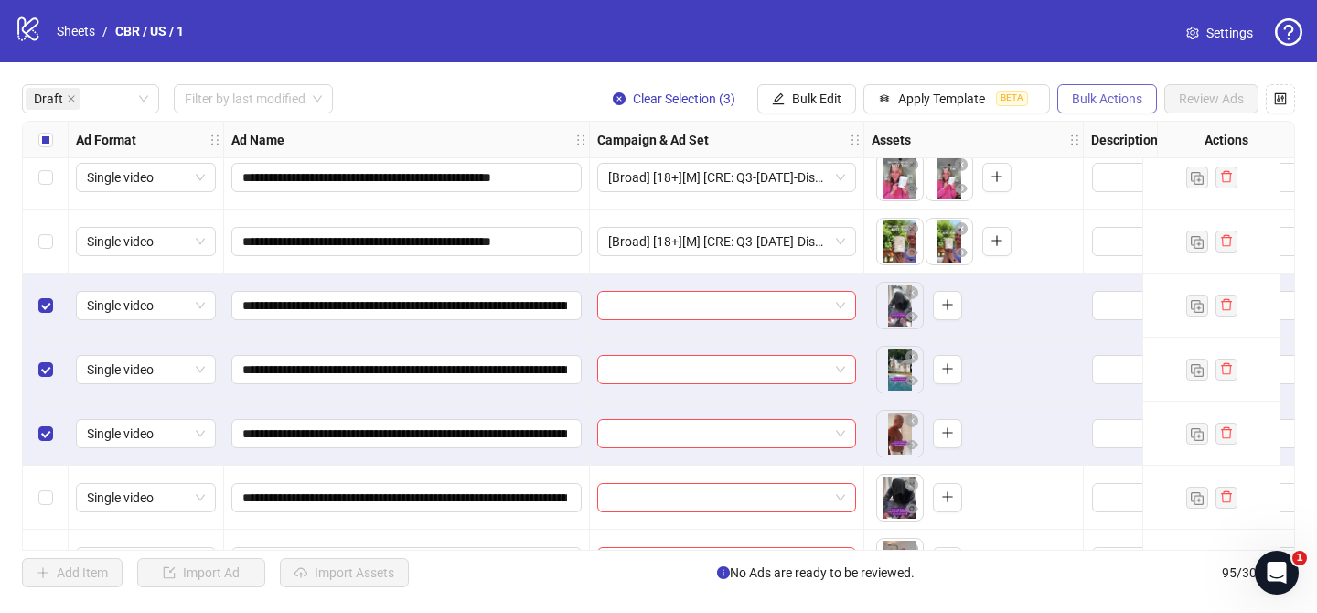
click at [1090, 99] on span "Bulk Actions" at bounding box center [1107, 98] width 70 height 15
click at [1090, 146] on li "Delete" at bounding box center [1132, 136] width 147 height 29
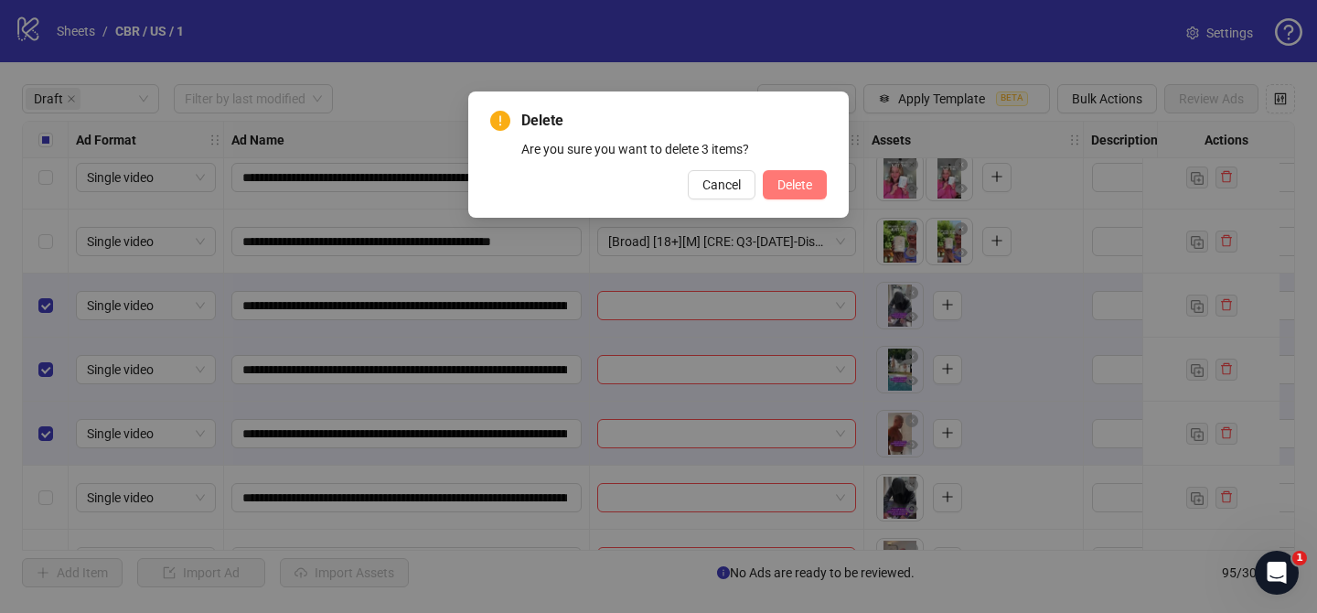
click at [809, 188] on span "Delete" at bounding box center [795, 184] width 35 height 15
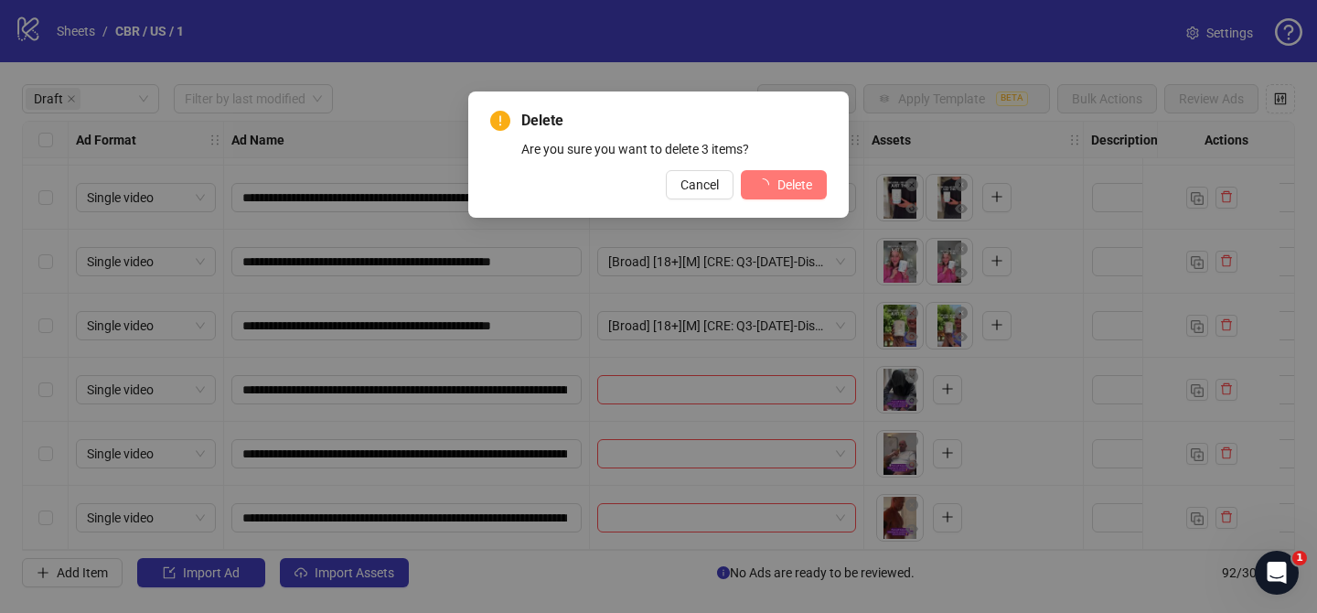
scroll to position [64, 0]
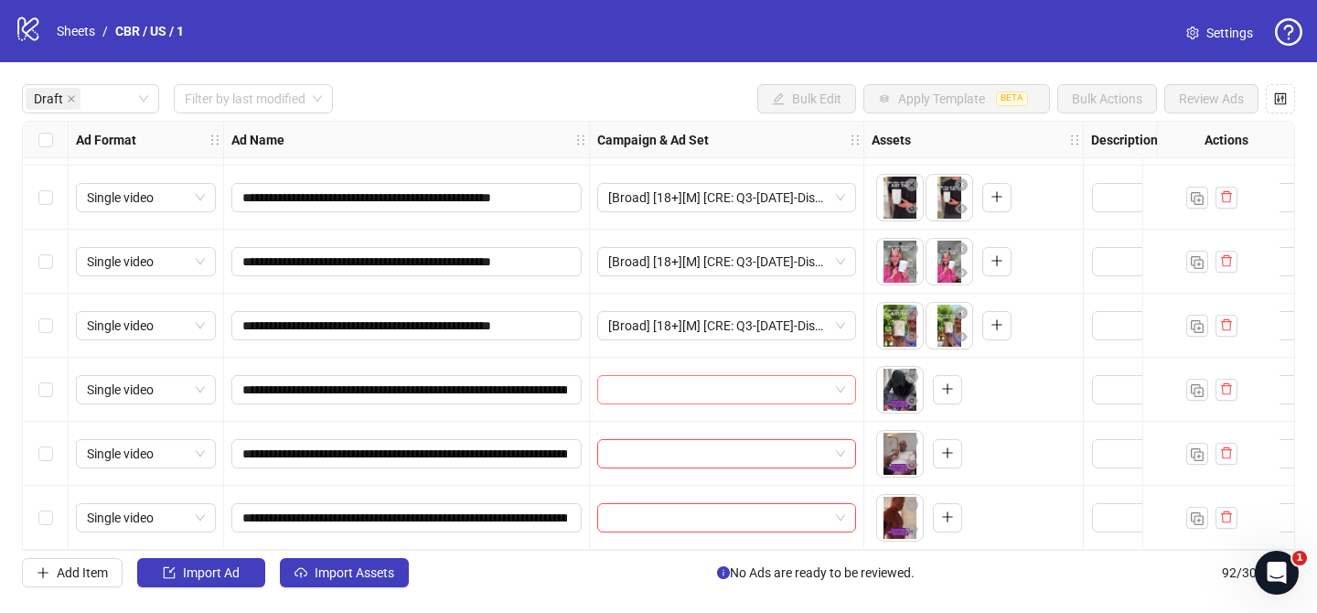
click at [733, 391] on input "search" at bounding box center [718, 389] width 220 height 27
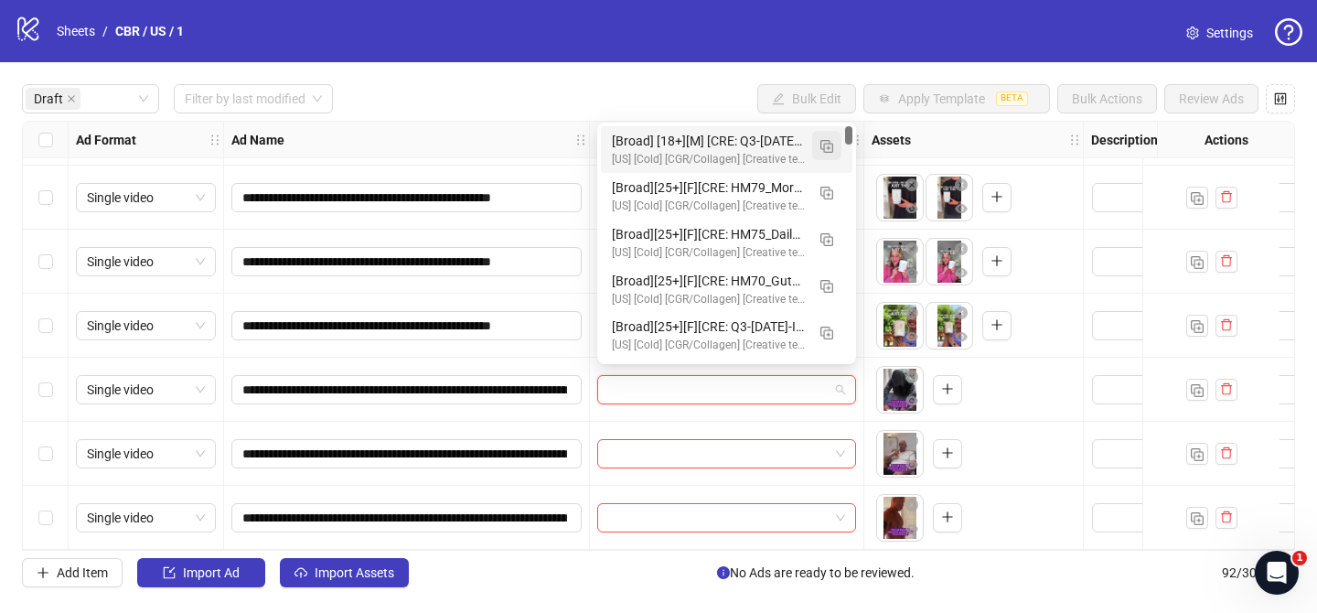
click at [823, 150] on img "button" at bounding box center [827, 146] width 13 height 13
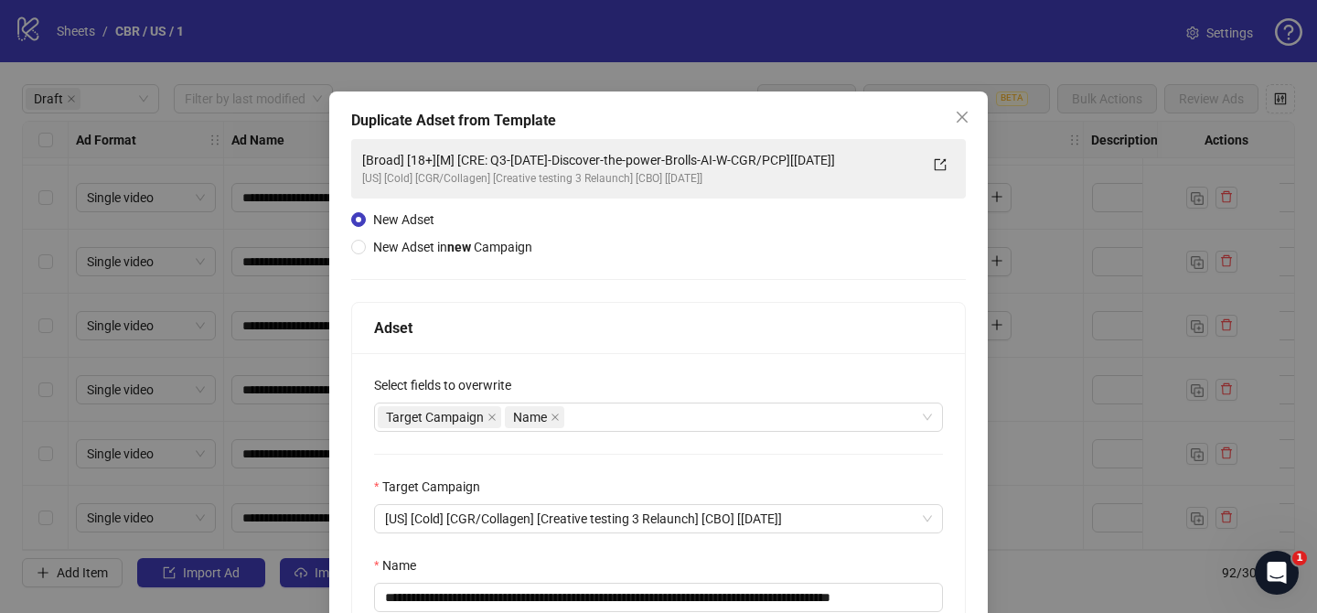
scroll to position [153, 0]
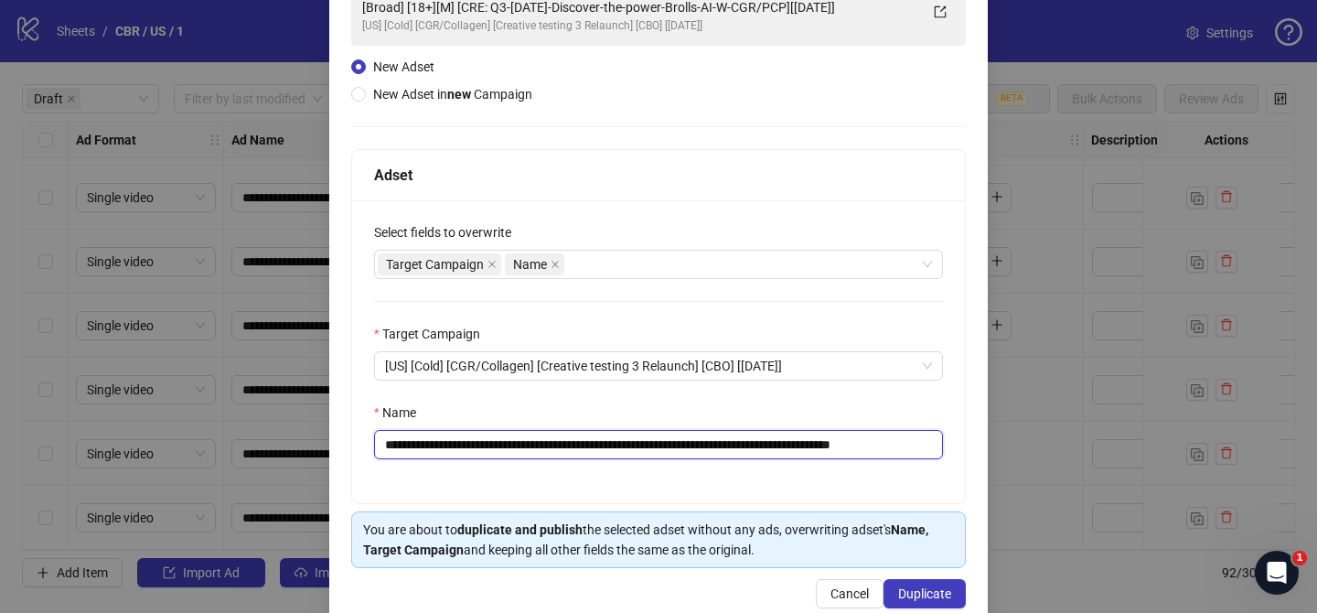
drag, startPoint x: 511, startPoint y: 443, endPoint x: 844, endPoint y: 446, distance: 333.0
click at [844, 446] on input "**********" at bounding box center [658, 444] width 569 height 29
paste input "**********"
drag, startPoint x: 899, startPoint y: 446, endPoint x: 972, endPoint y: 445, distance: 72.3
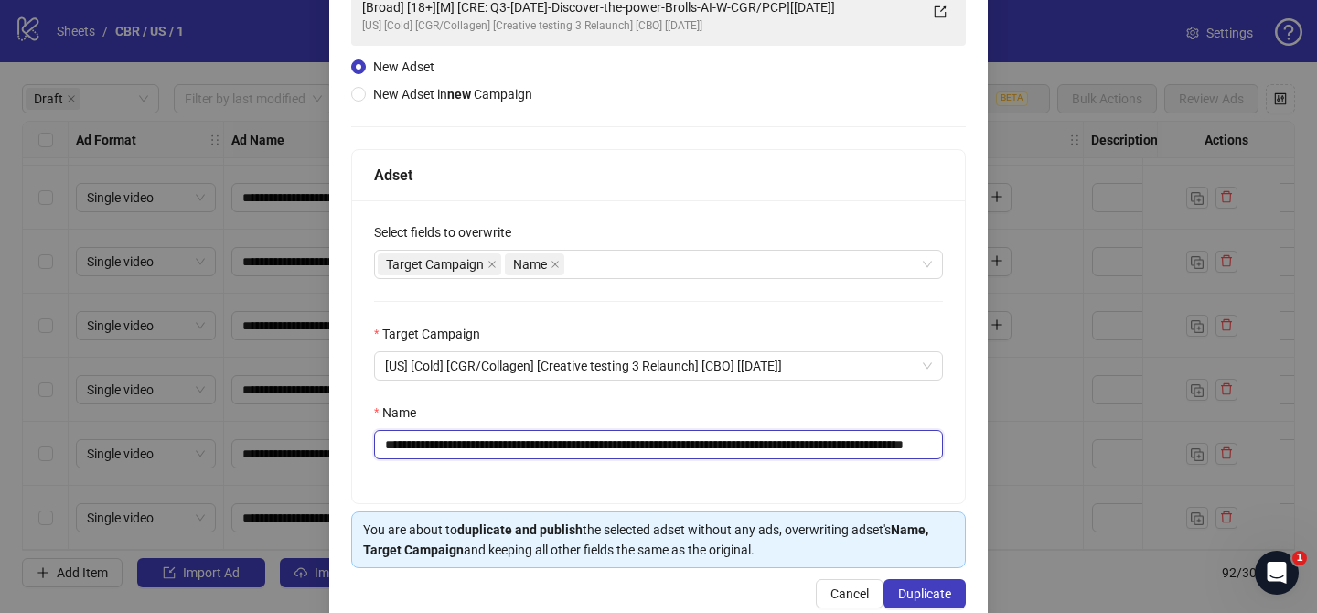
click at [972, 445] on div "**********" at bounding box center [658, 283] width 659 height 688
type input "**********"
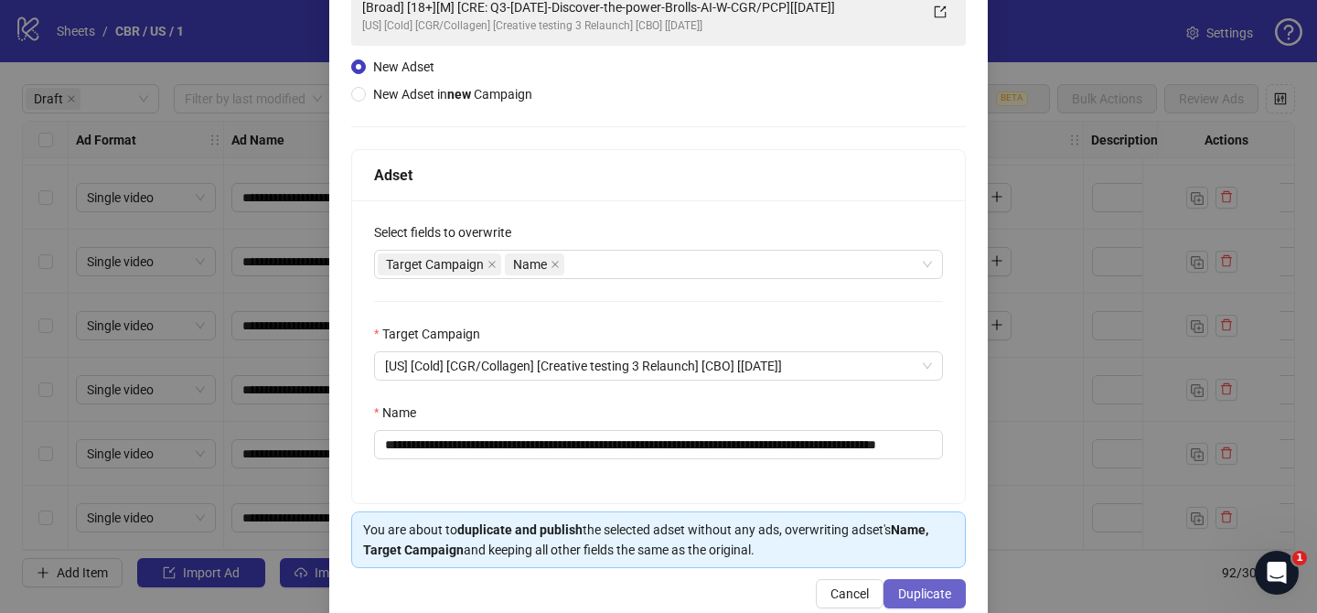
click at [900, 592] on span "Duplicate" at bounding box center [924, 593] width 53 height 15
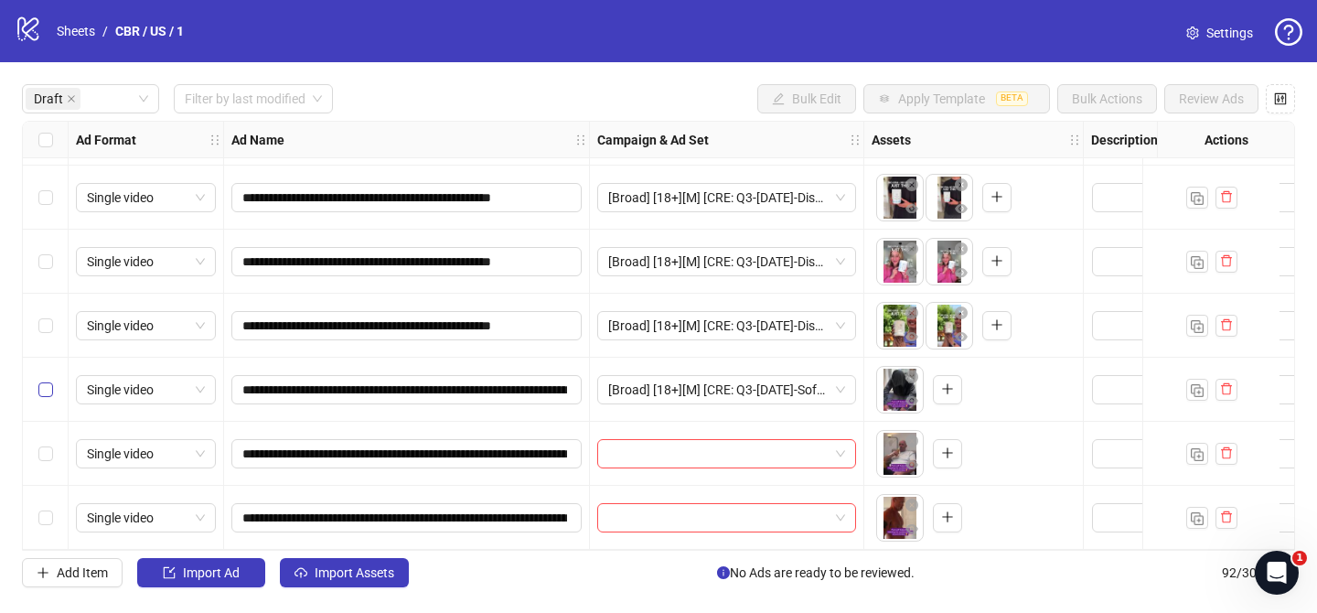
click at [39, 391] on label "Select row 5" at bounding box center [45, 390] width 15 height 20
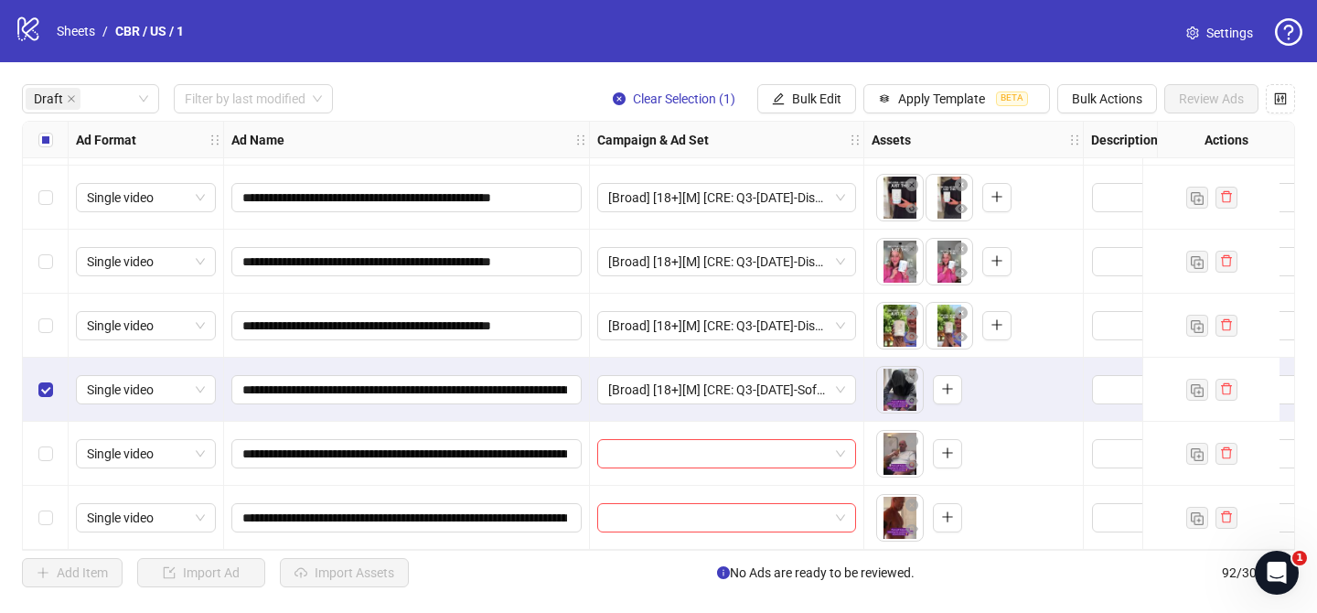
click at [47, 433] on div "Select row 6" at bounding box center [46, 454] width 46 height 64
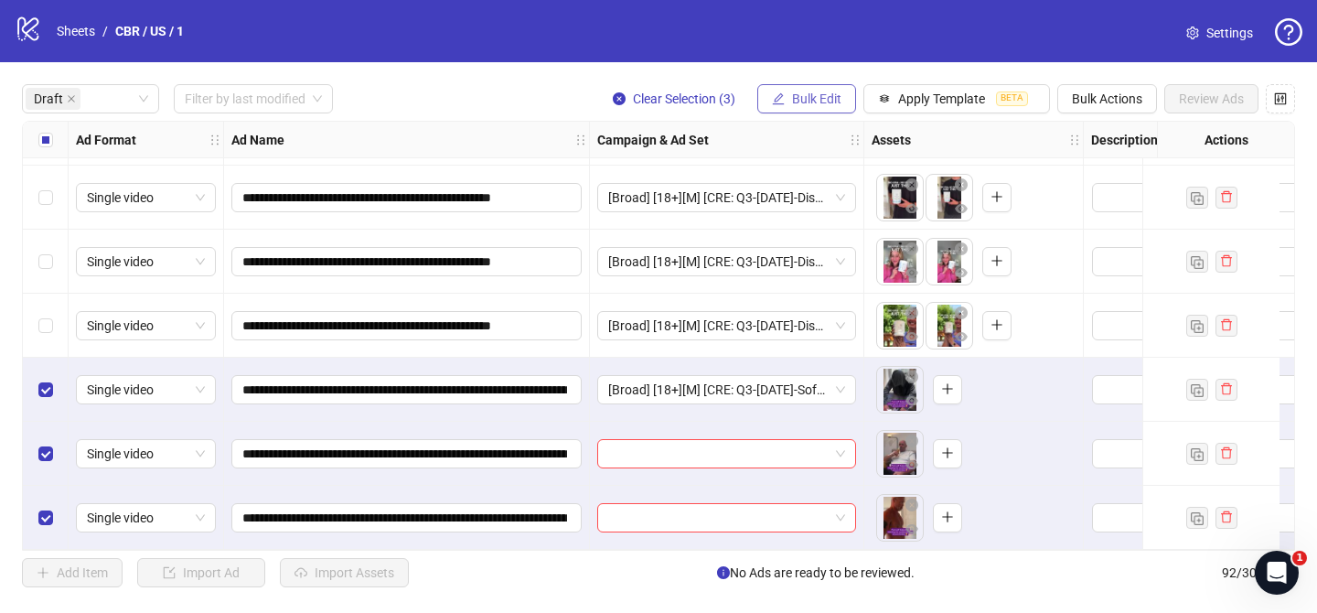
click at [813, 111] on button "Bulk Edit" at bounding box center [806, 98] width 99 height 29
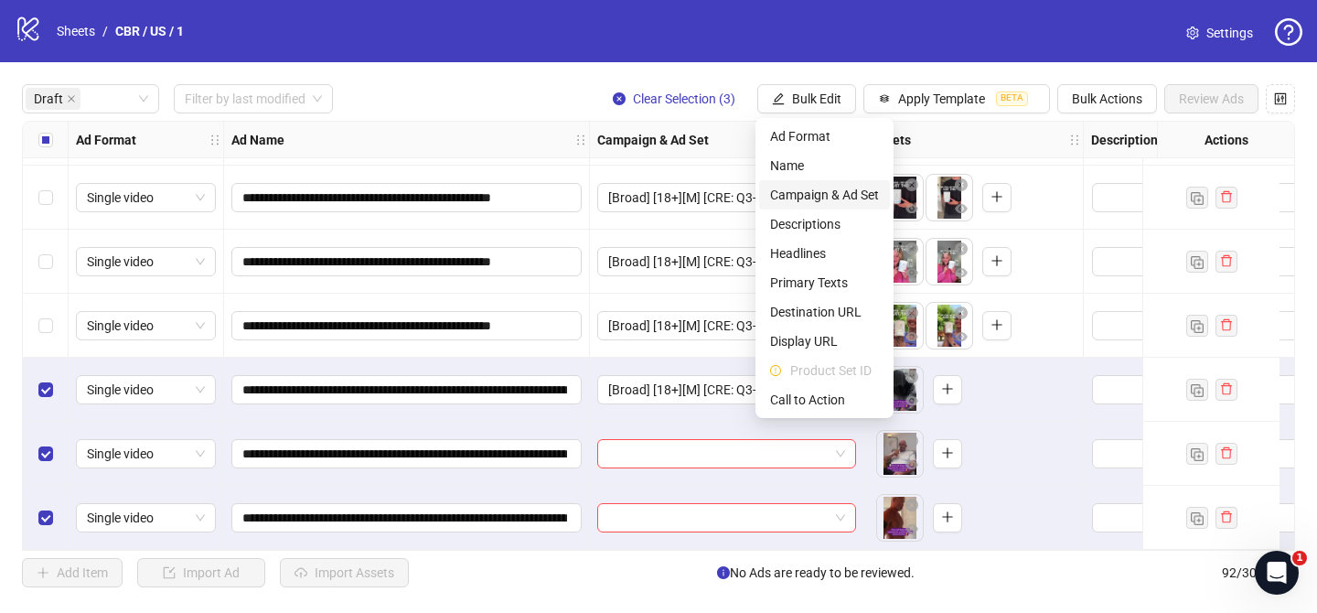
click at [838, 197] on span "Campaign & Ad Set" at bounding box center [824, 195] width 109 height 20
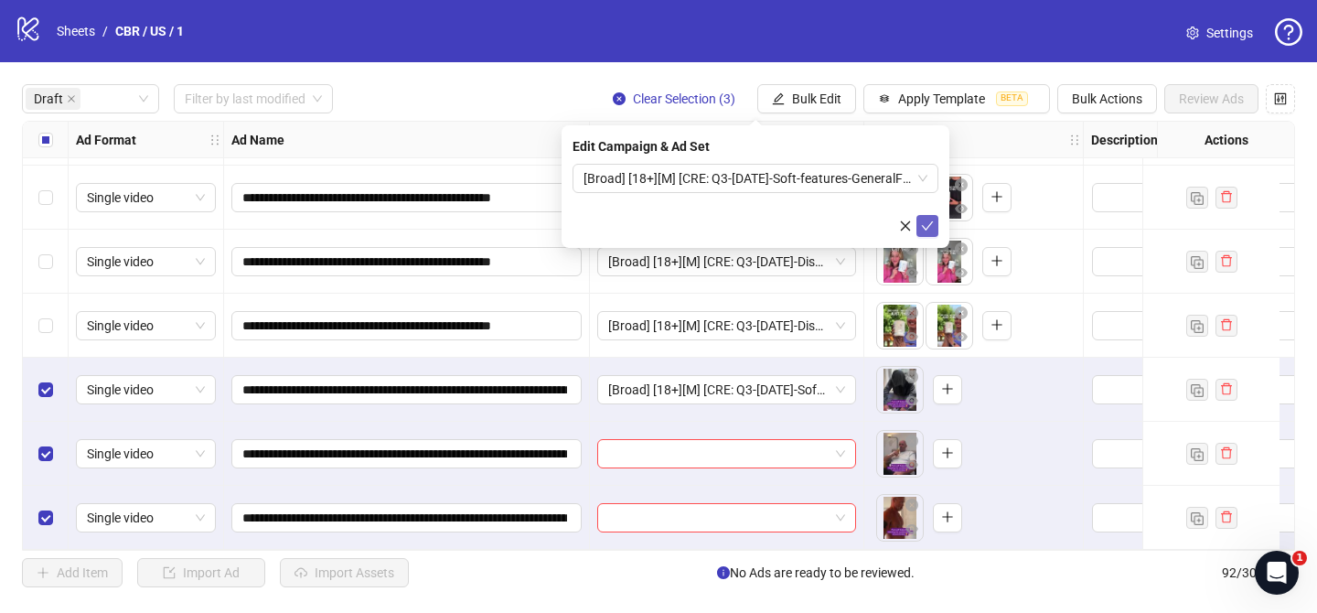
click at [931, 229] on icon "check" at bounding box center [927, 226] width 13 height 13
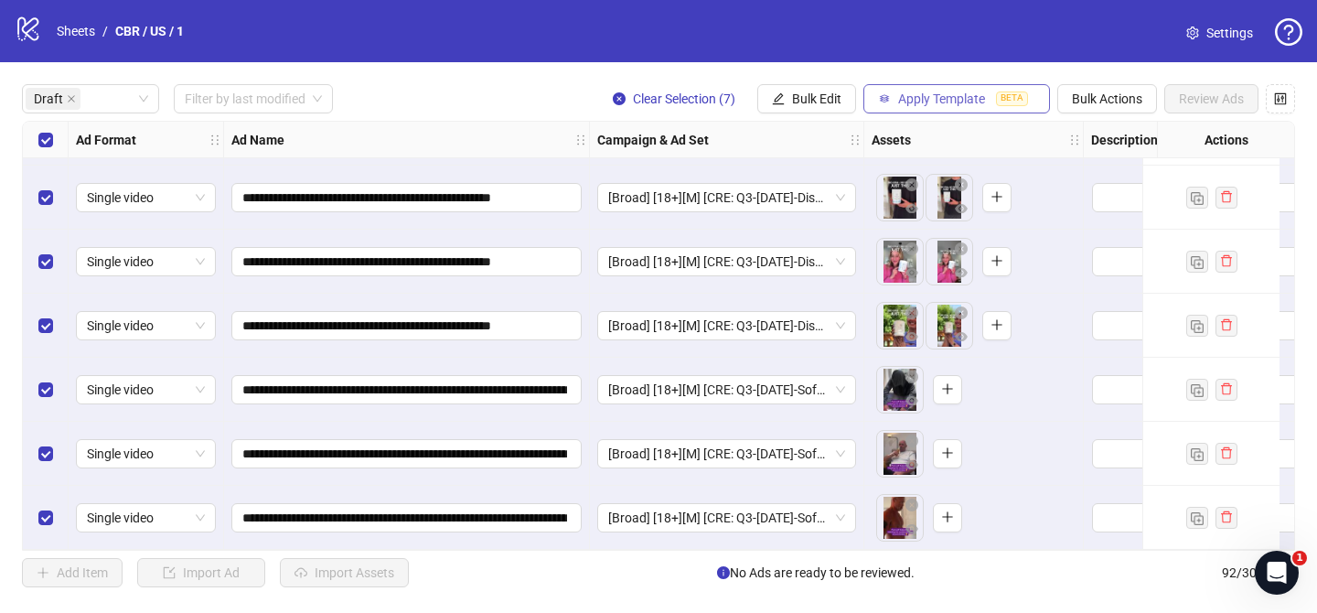
click at [972, 99] on span "Apply Template" at bounding box center [941, 98] width 87 height 15
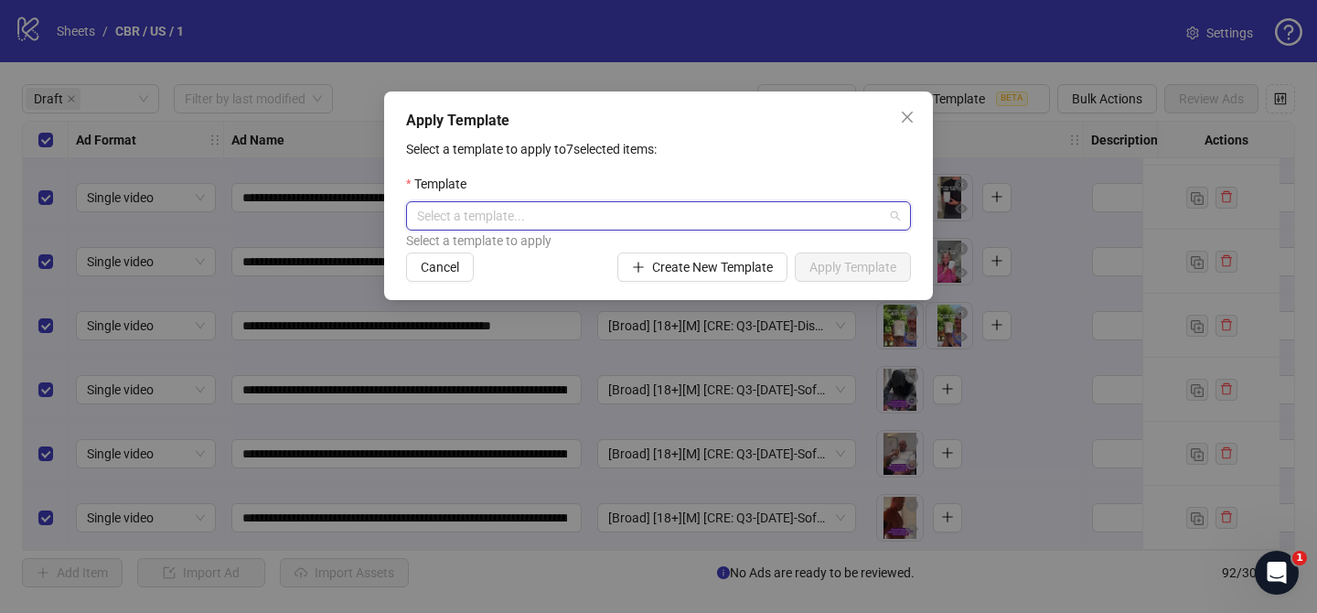
click at [650, 223] on input "search" at bounding box center [650, 215] width 467 height 27
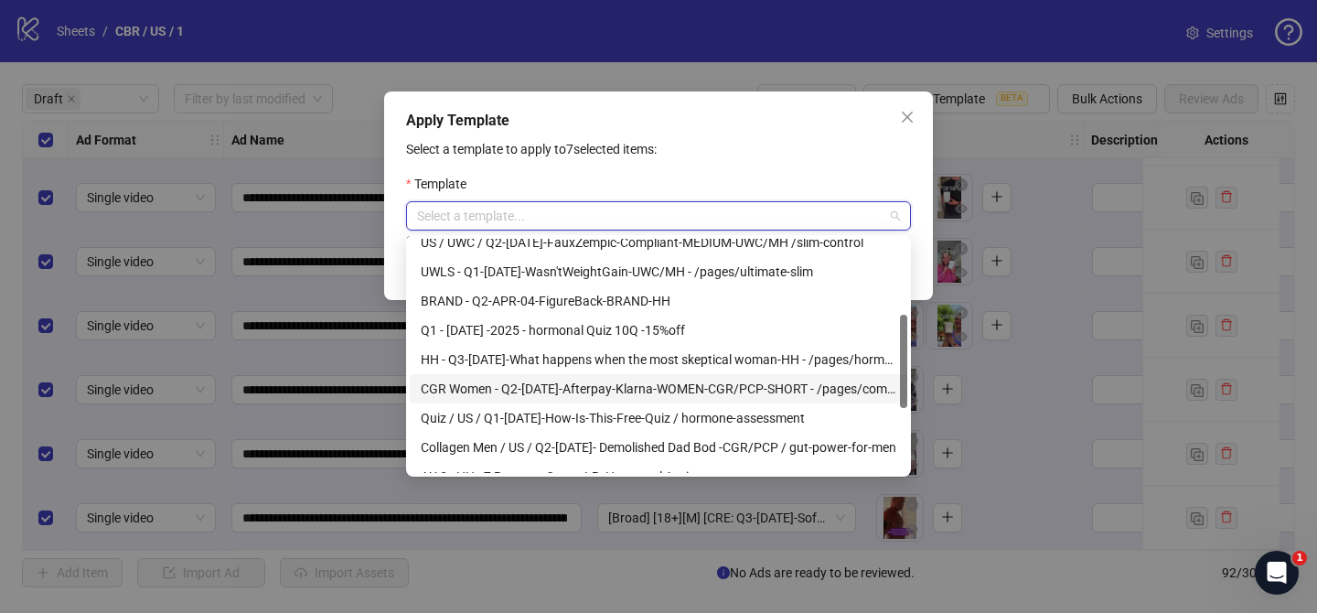
scroll to position [188, 0]
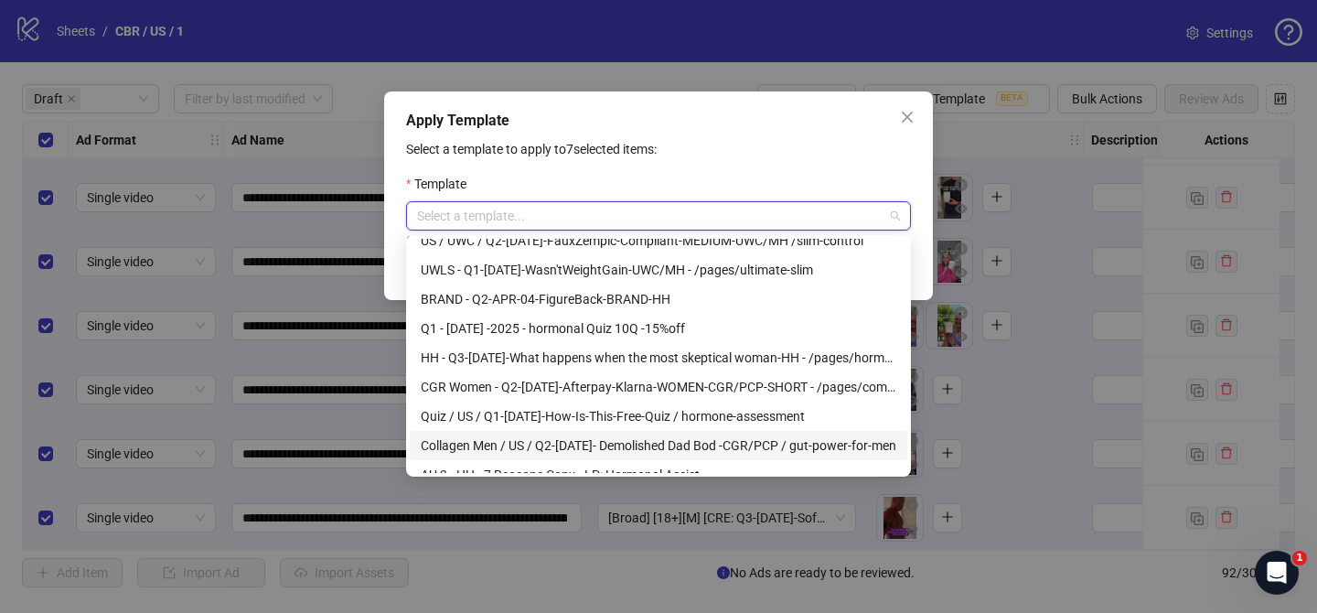
click at [530, 450] on div "Collagen Men / US / Q2-[DATE]- Demolished Dad Bod -CGR/PCP / gut-power-for-men" at bounding box center [659, 445] width 476 height 20
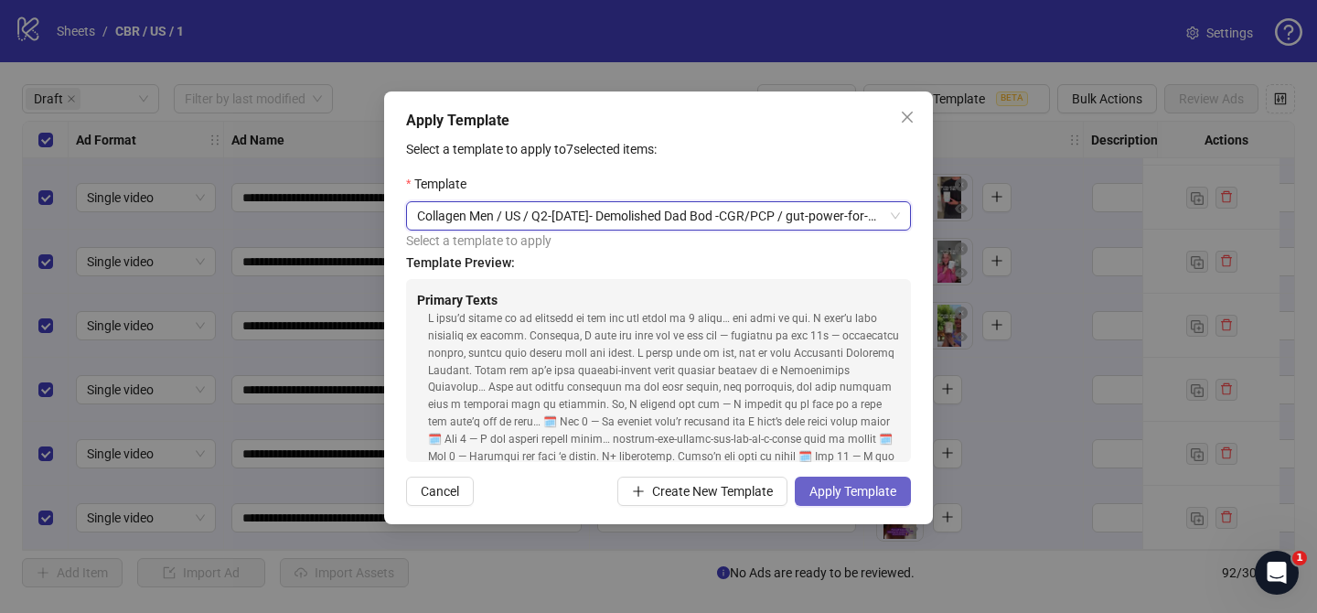
click at [868, 493] on span "Apply Template" at bounding box center [853, 491] width 87 height 15
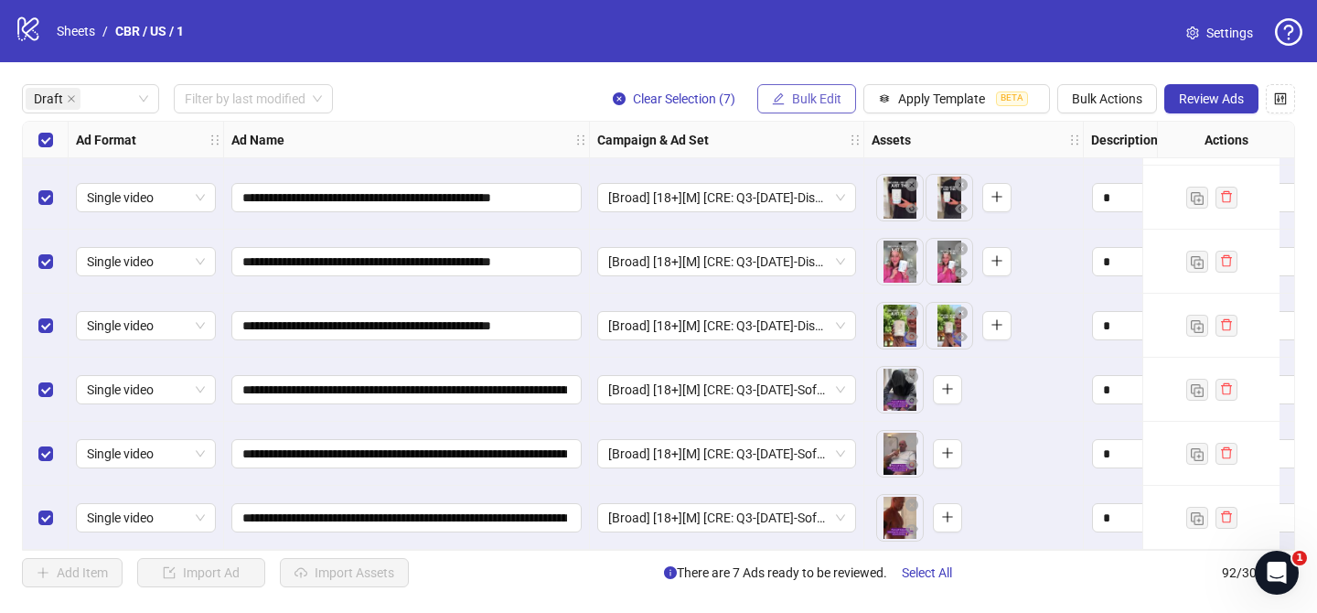
click at [796, 102] on span "Bulk Edit" at bounding box center [816, 98] width 49 height 15
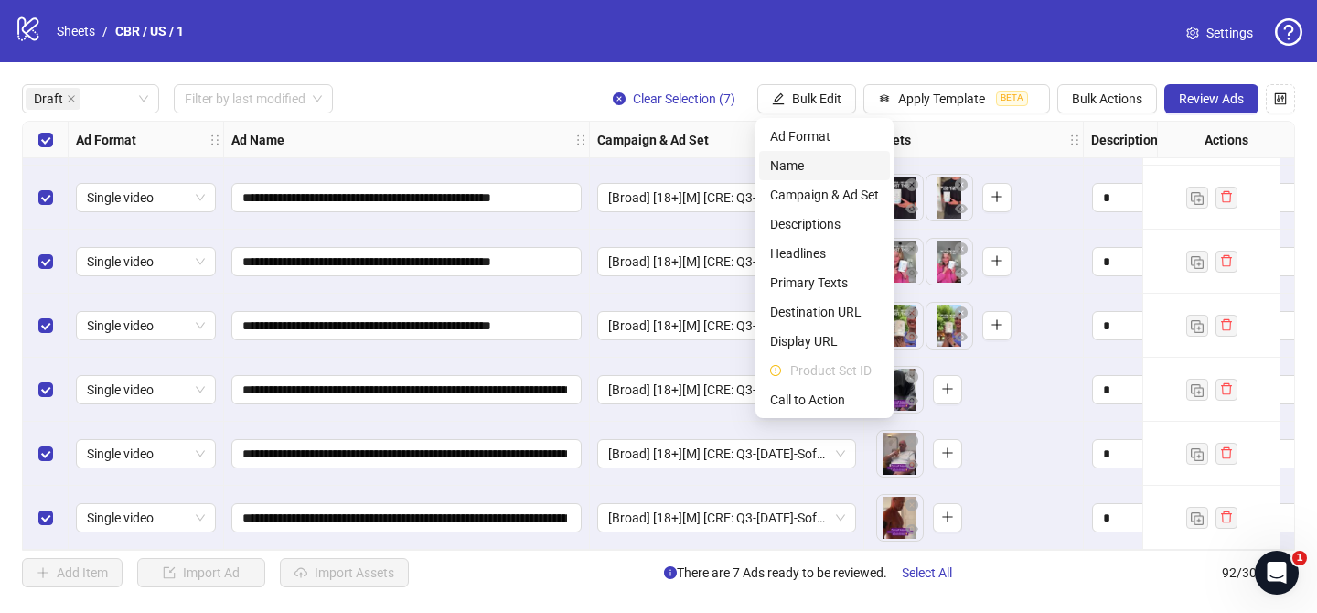
click at [808, 166] on span "Name" at bounding box center [824, 166] width 109 height 20
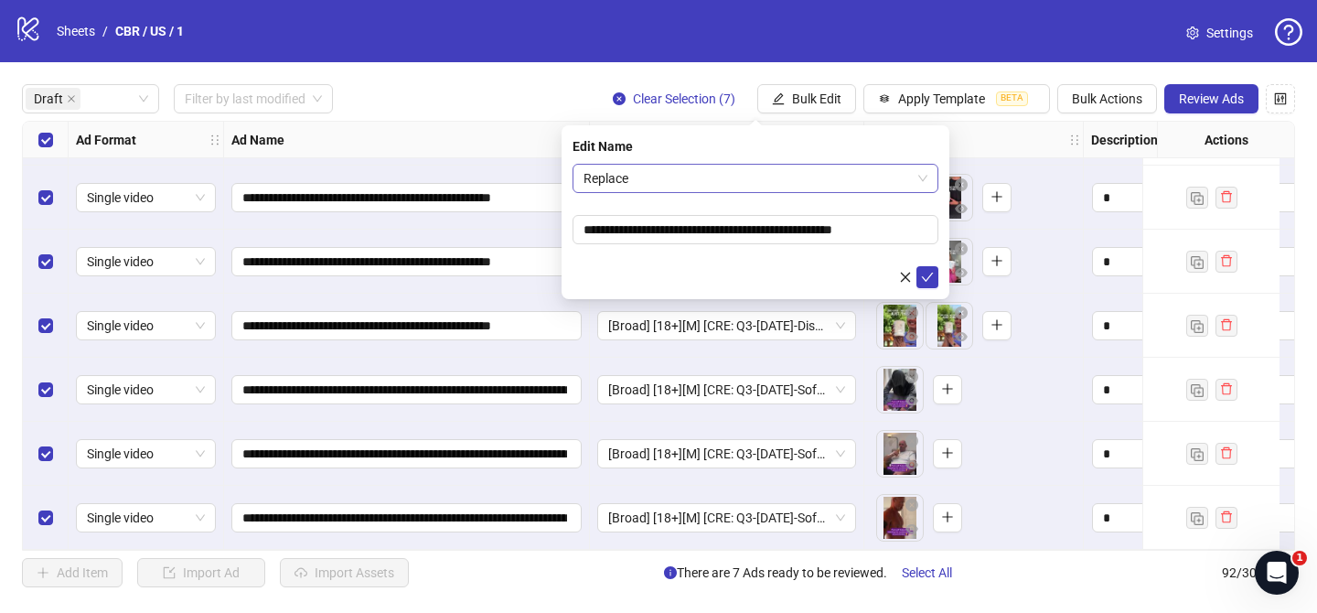
click at [727, 173] on span "Replace" at bounding box center [756, 178] width 344 height 27
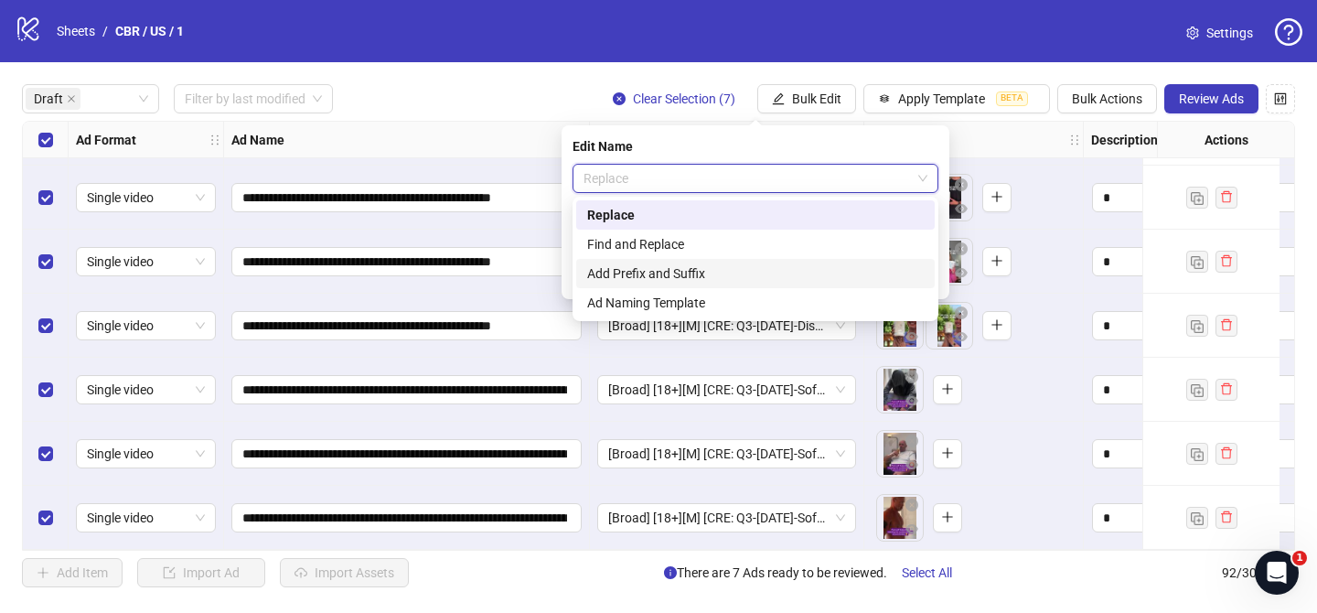
click at [688, 268] on div "Add Prefix and Suffix" at bounding box center [755, 273] width 337 height 20
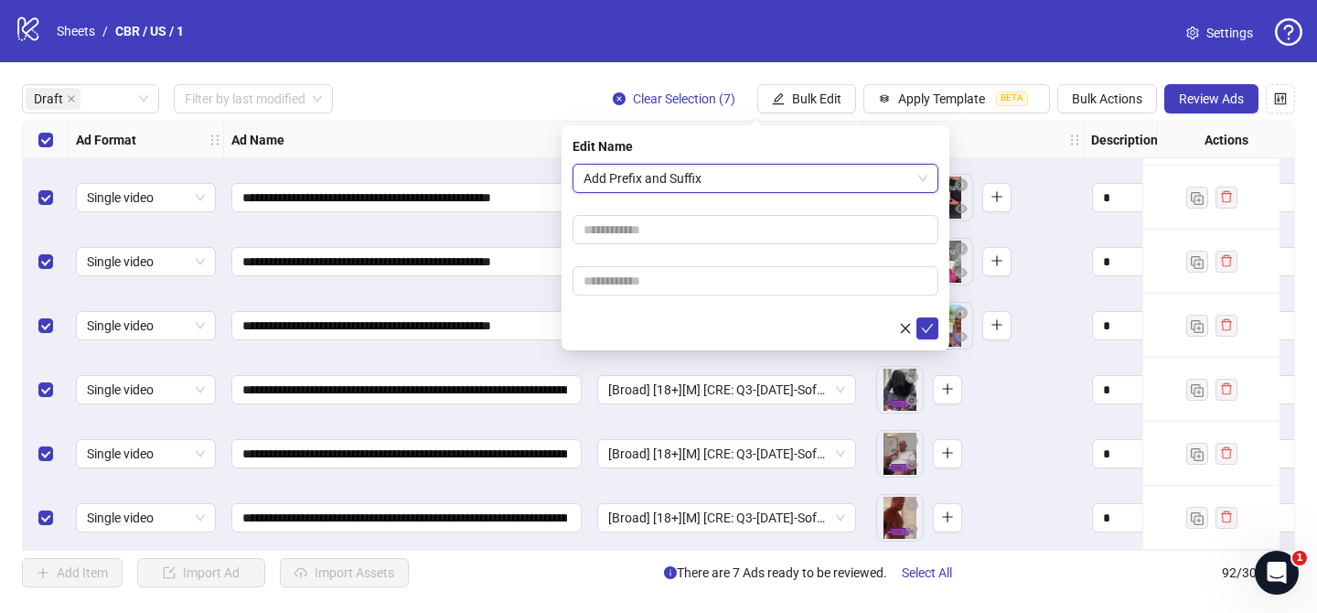
click at [682, 246] on form "Add Prefix and Suffix Add Prefix and Suffix" at bounding box center [756, 252] width 366 height 176
click at [683, 231] on input "text" at bounding box center [756, 229] width 366 height 29
paste input "**********"
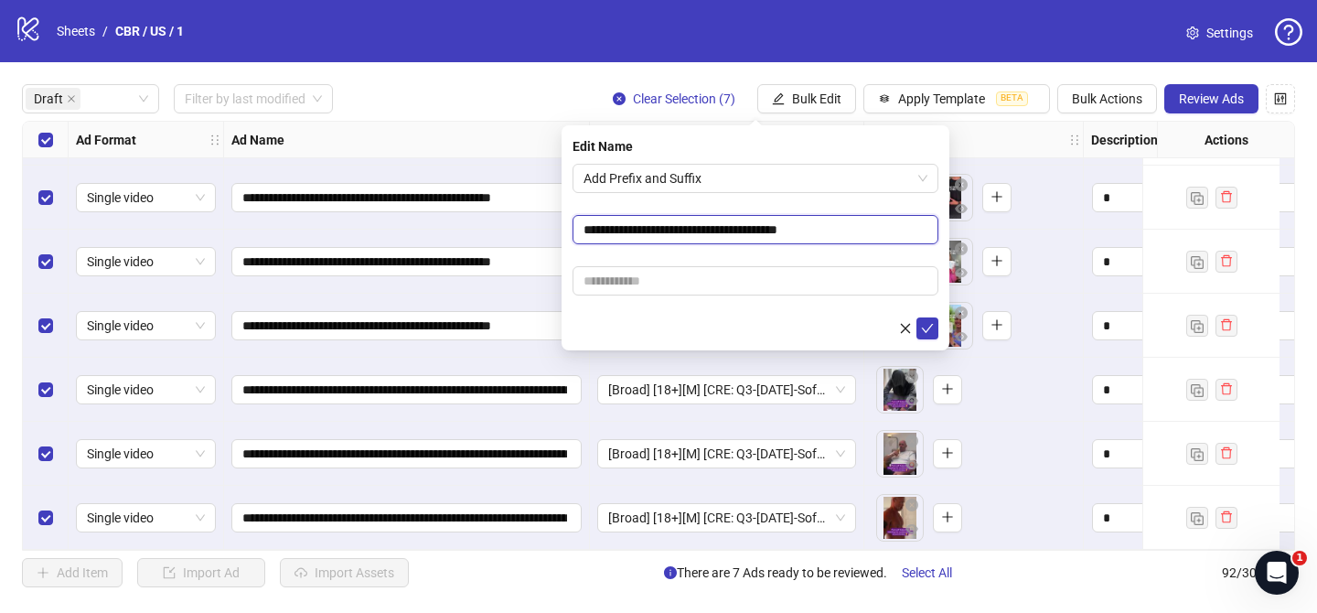
type input "**********"
click at [764, 255] on form "**********" at bounding box center [756, 252] width 366 height 176
click at [764, 285] on input "text" at bounding box center [756, 280] width 366 height 29
paste input "**********"
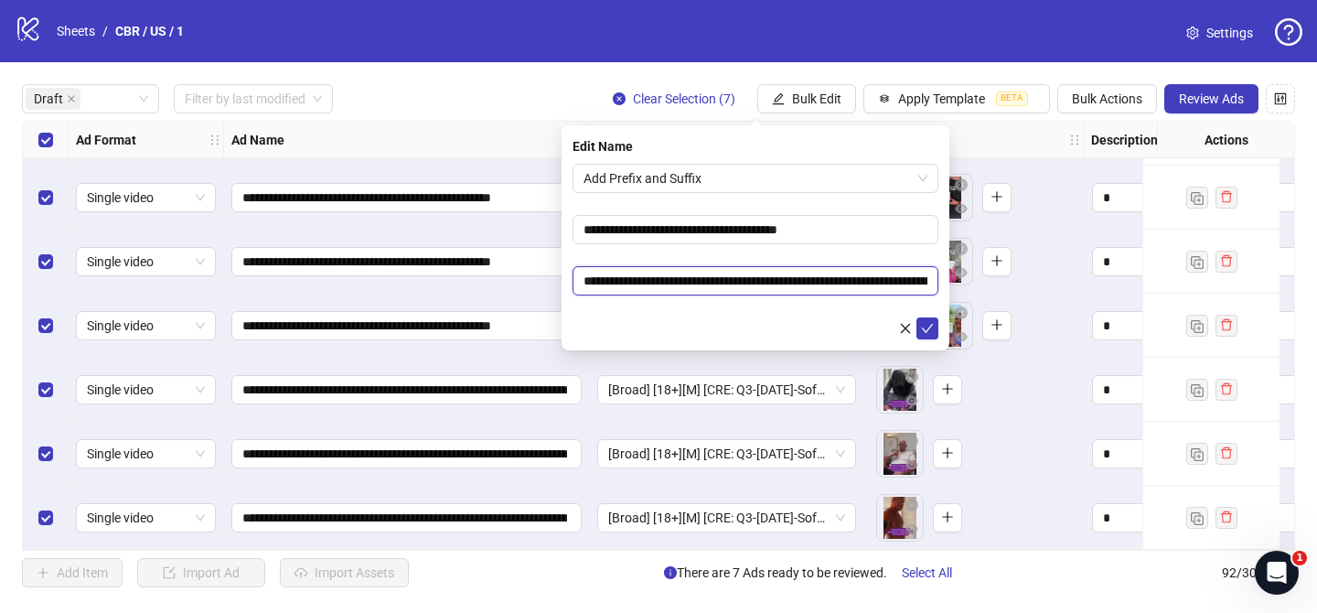
scroll to position [0, 160]
type input "**********"
click at [933, 329] on icon "check" at bounding box center [927, 328] width 13 height 13
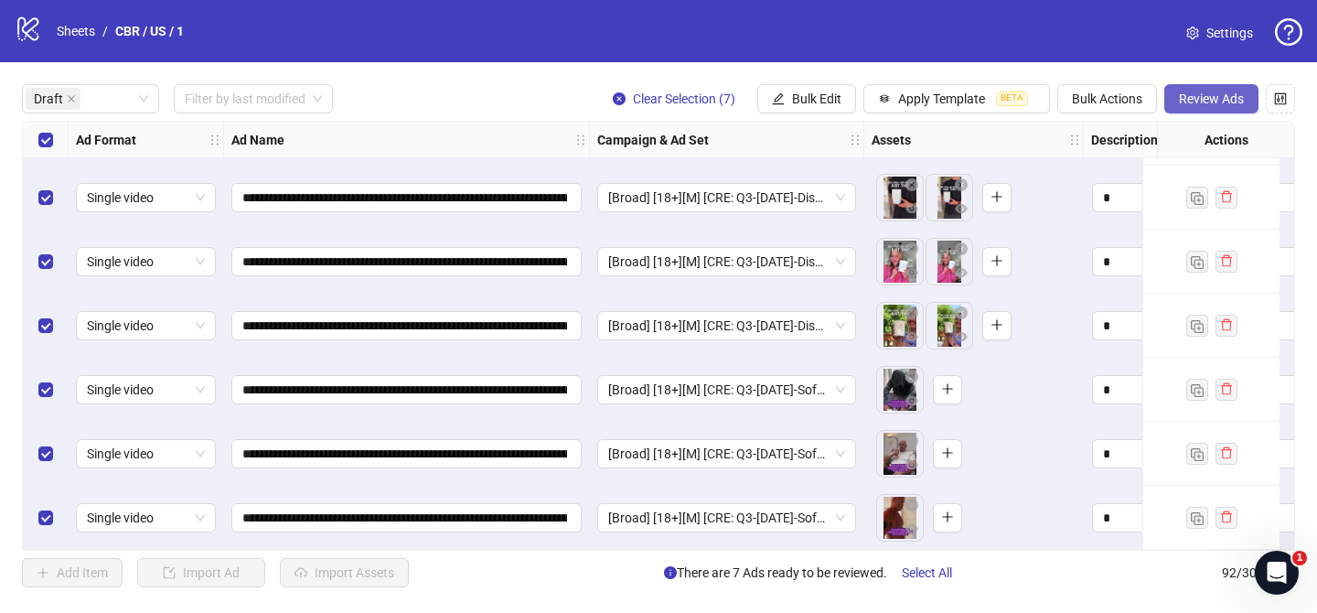
click at [1201, 98] on span "Review Ads" at bounding box center [1211, 98] width 65 height 15
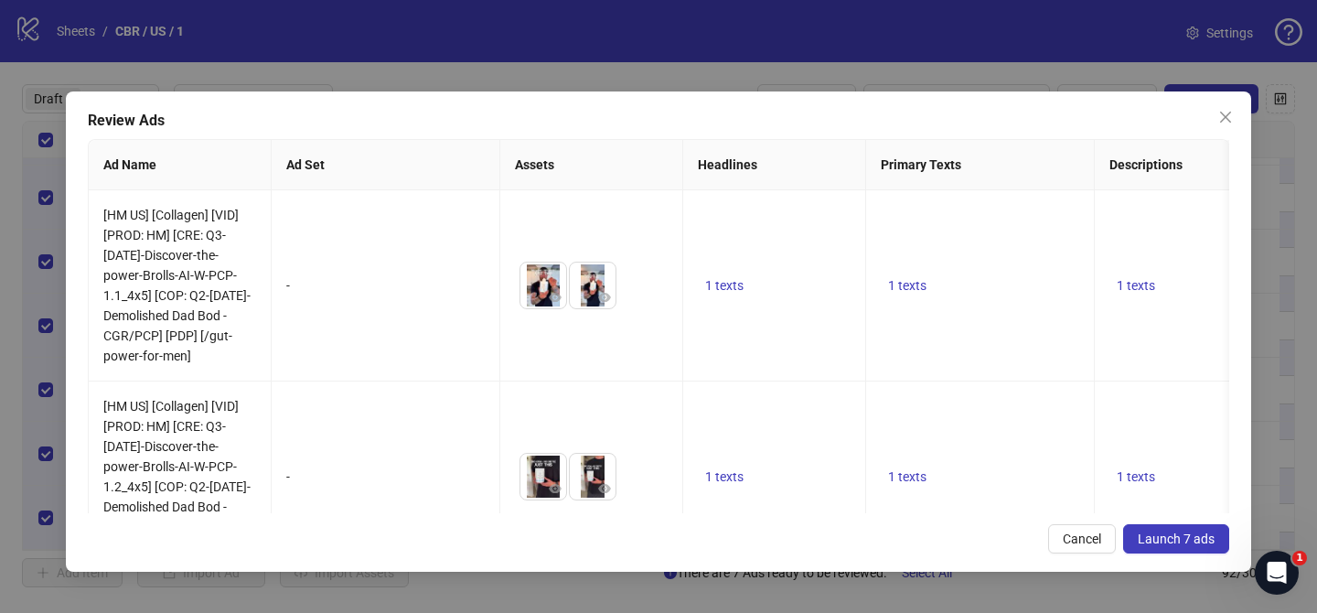
click at [1156, 540] on span "Launch 7 ads" at bounding box center [1176, 539] width 77 height 15
